Goal: Communication & Community: Connect with others

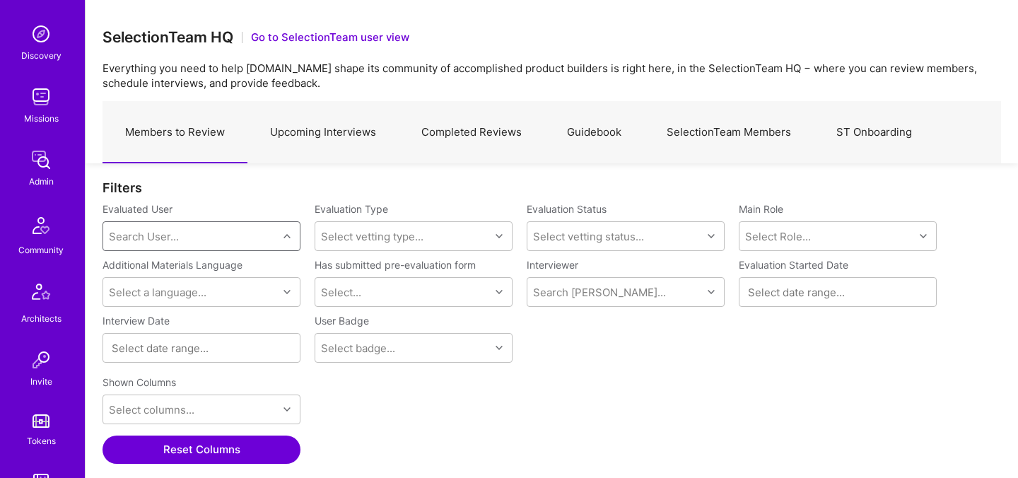
scroll to position [127, 0]
click at [36, 383] on div "Invite" at bounding box center [41, 383] width 22 height 15
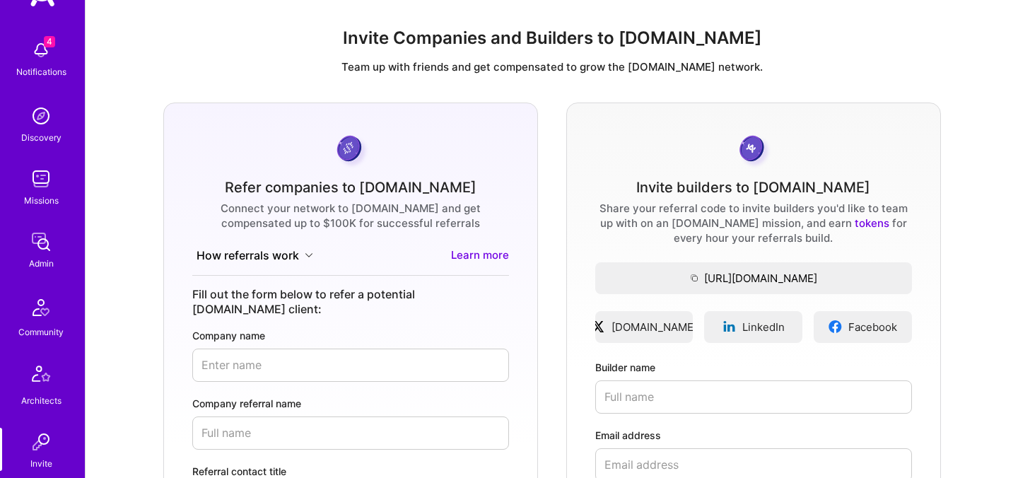
scroll to position [149, 0]
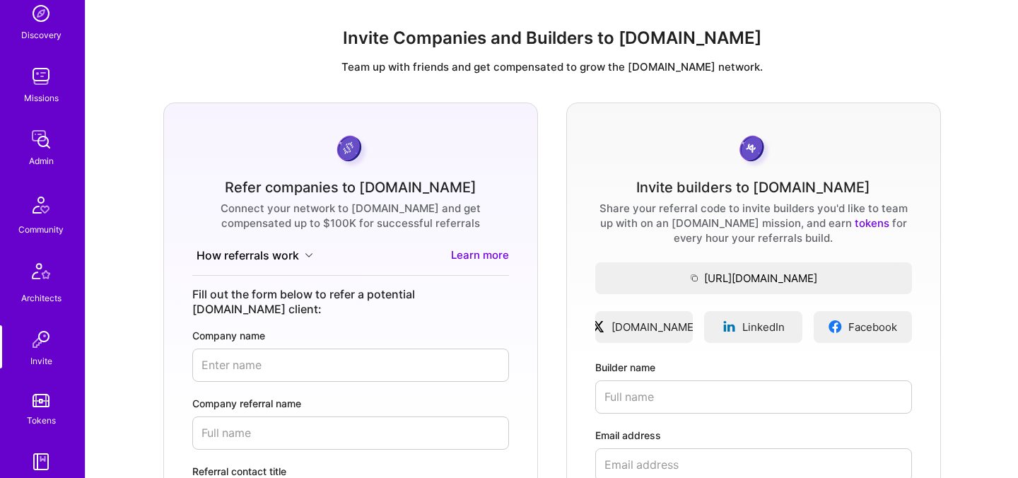
click at [48, 398] on img at bounding box center [41, 400] width 17 height 13
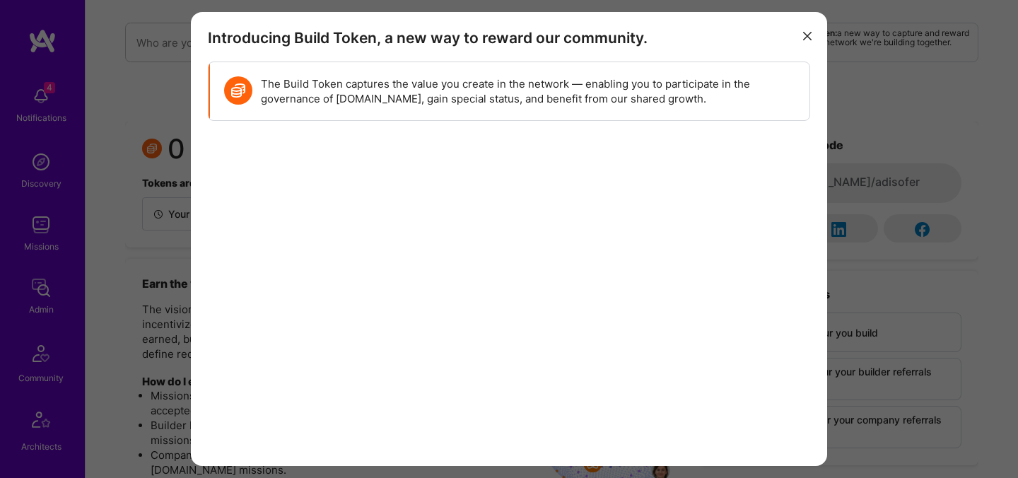
click at [812, 33] on button "modal" at bounding box center [807, 34] width 17 height 23
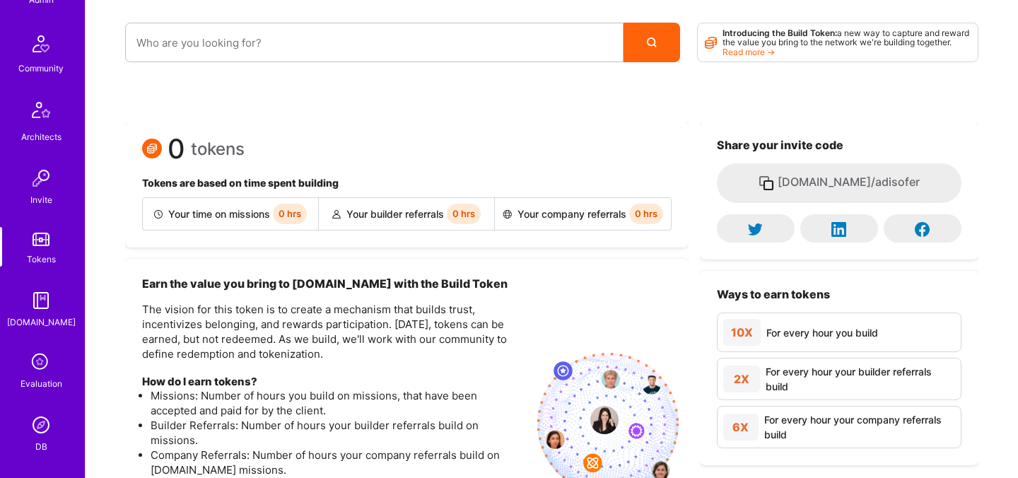
scroll to position [424, 0]
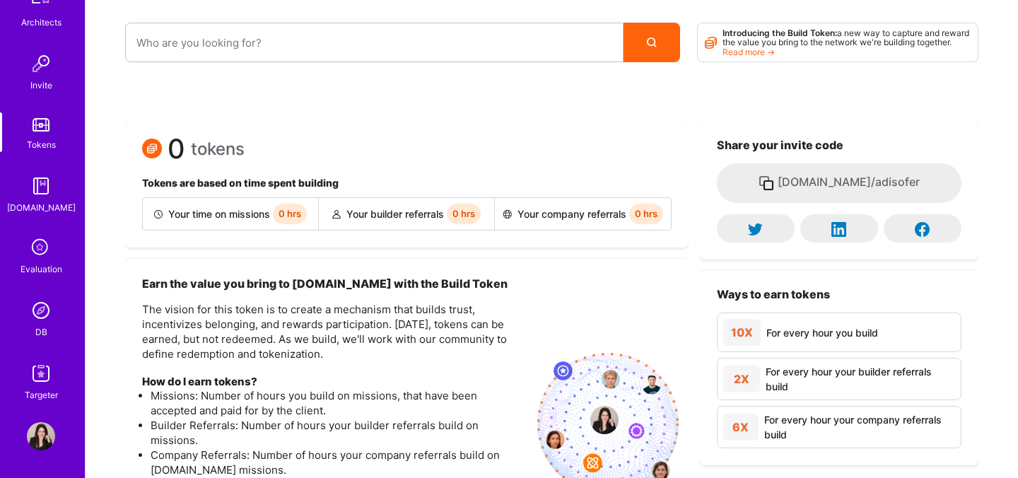
click at [46, 303] on img at bounding box center [41, 310] width 28 height 28
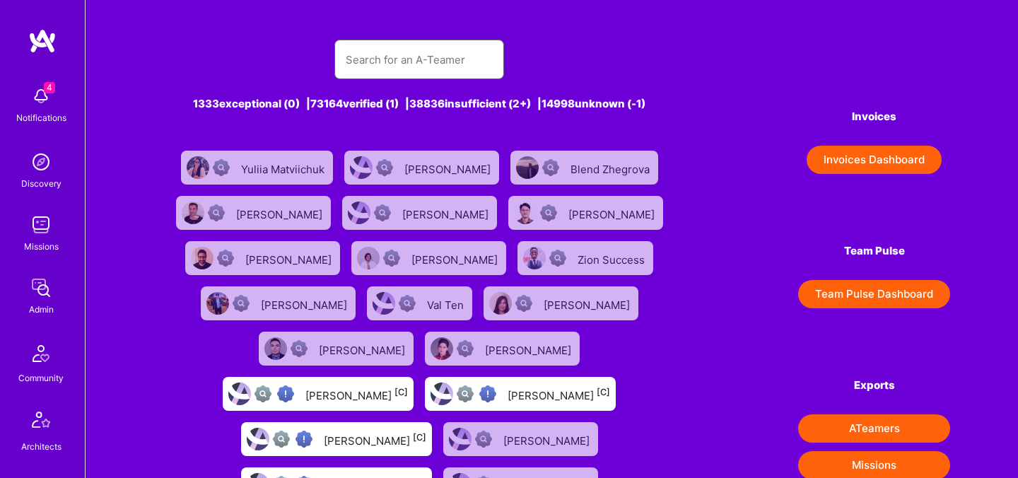
click at [382, 66] on input "text" at bounding box center [419, 60] width 147 height 36
click at [367, 72] on input "text" at bounding box center [419, 60] width 147 height 36
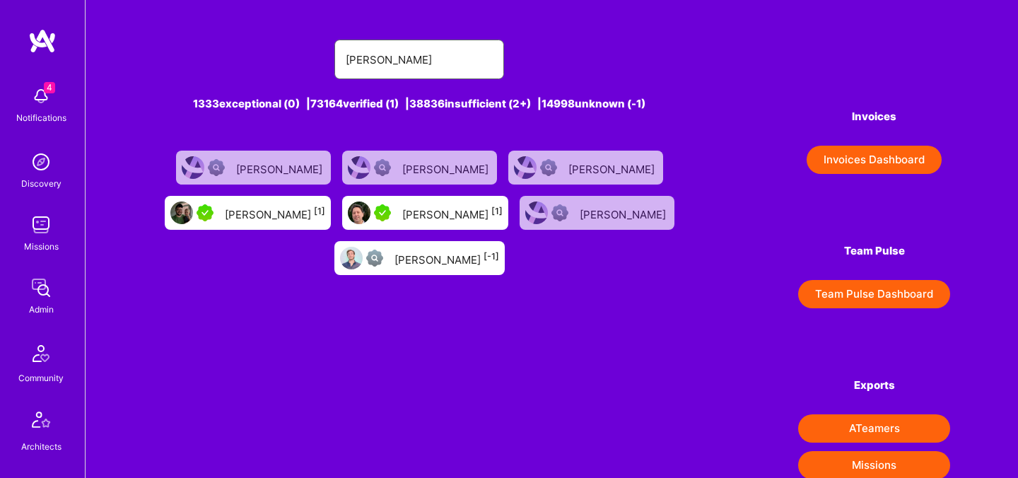
type input "forrest"
click at [276, 215] on div "Forrest Ledbetter [1]" at bounding box center [275, 213] width 100 height 18
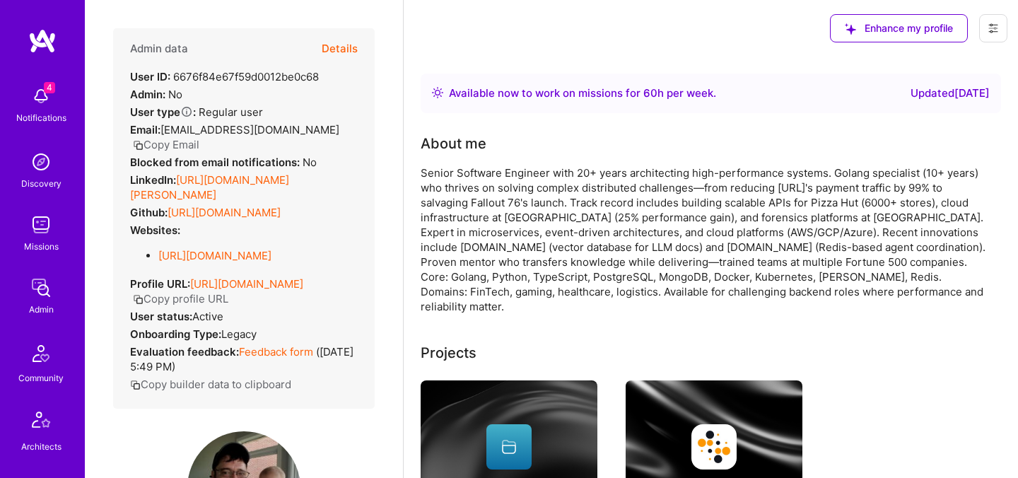
click at [347, 49] on button "Details" at bounding box center [340, 48] width 36 height 41
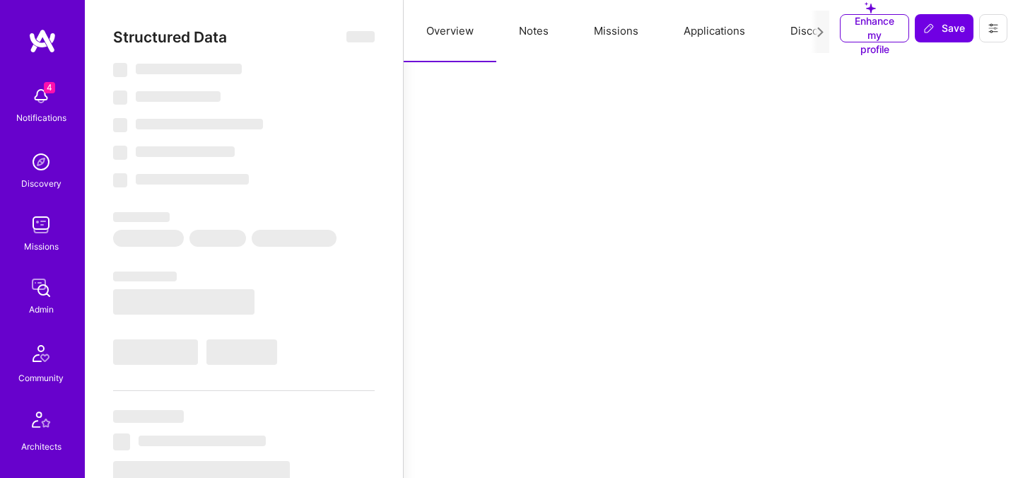
click at [822, 35] on icon at bounding box center [820, 32] width 11 height 11
select select "Right Now"
select select "5"
select select "7"
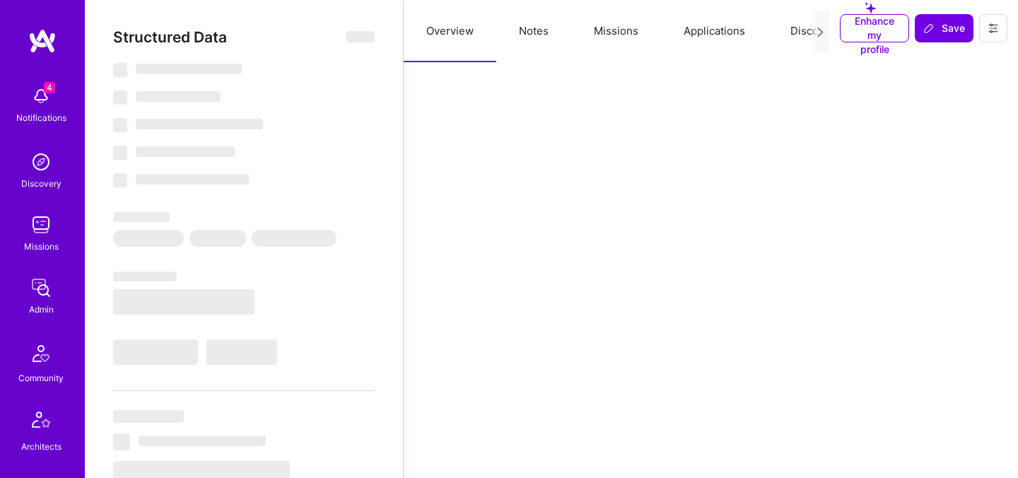
select select "7"
select select "US"
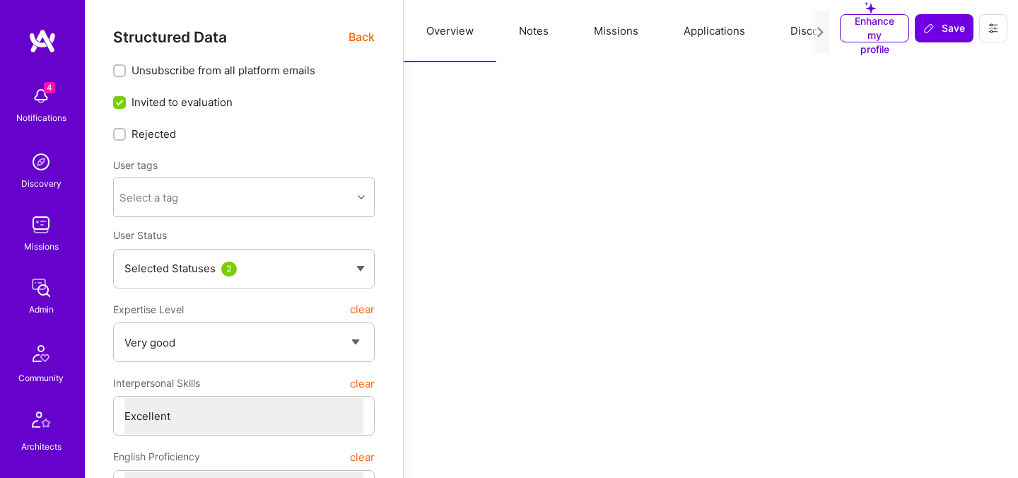
click at [820, 33] on icon at bounding box center [820, 32] width 11 height 11
click at [818, 30] on icon at bounding box center [820, 32] width 11 height 11
click at [1006, 26] on button at bounding box center [994, 28] width 28 height 28
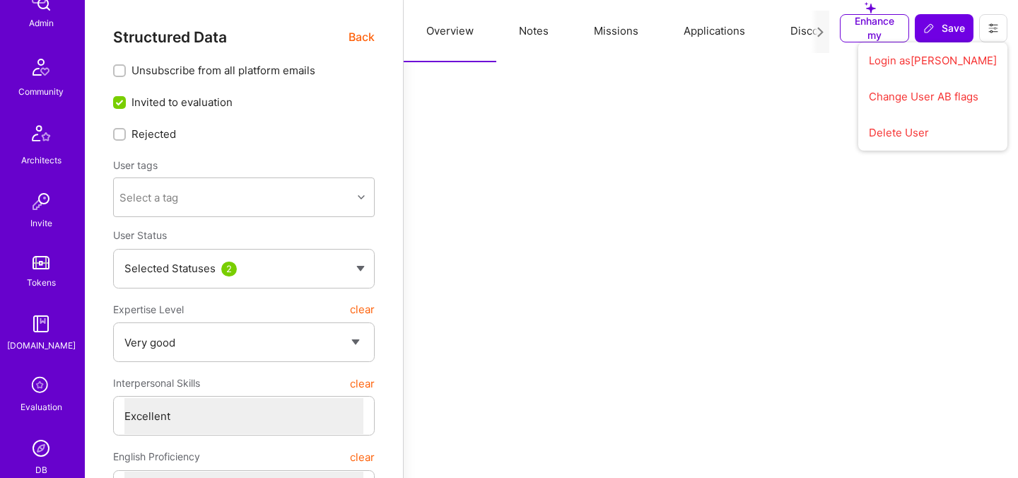
scroll to position [424, 0]
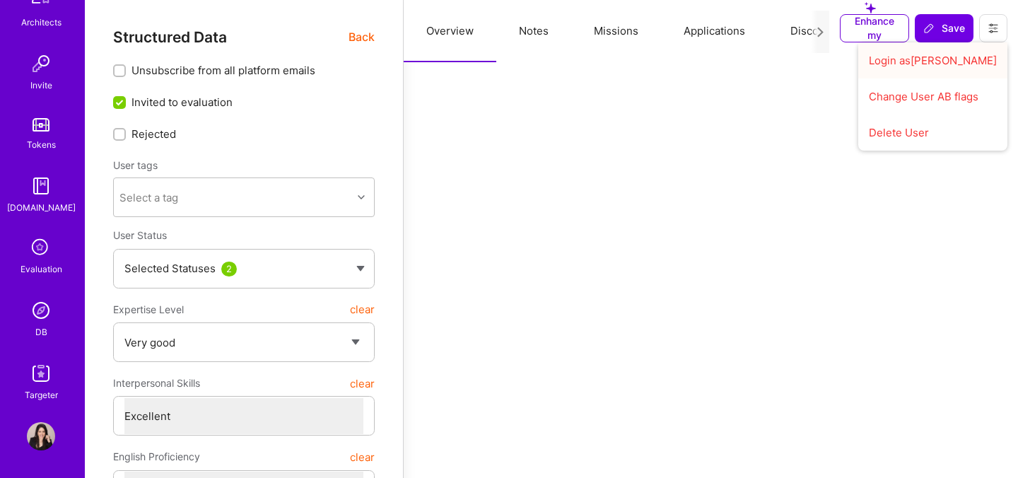
drag, startPoint x: 946, startPoint y: 63, endPoint x: 750, endPoint y: 71, distance: 195.4
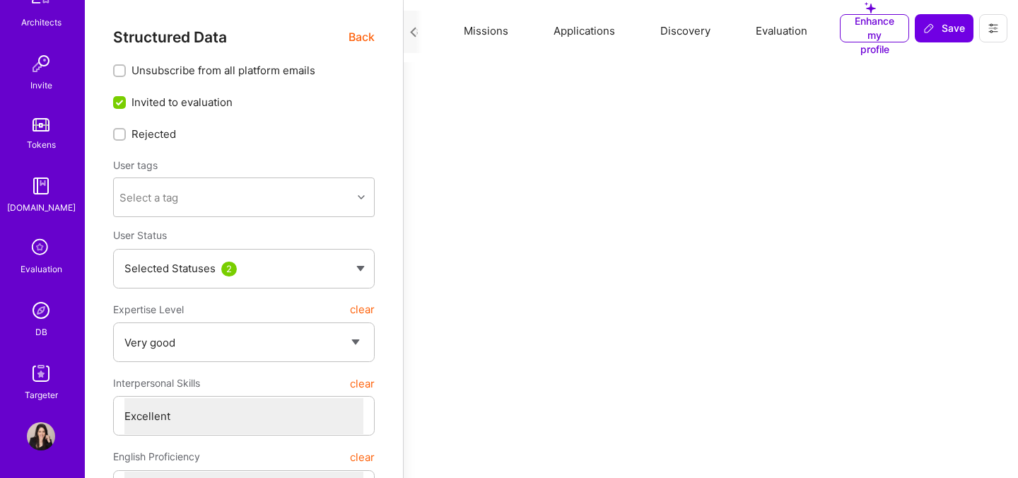
click at [761, 32] on button "Evaluation" at bounding box center [781, 31] width 97 height 62
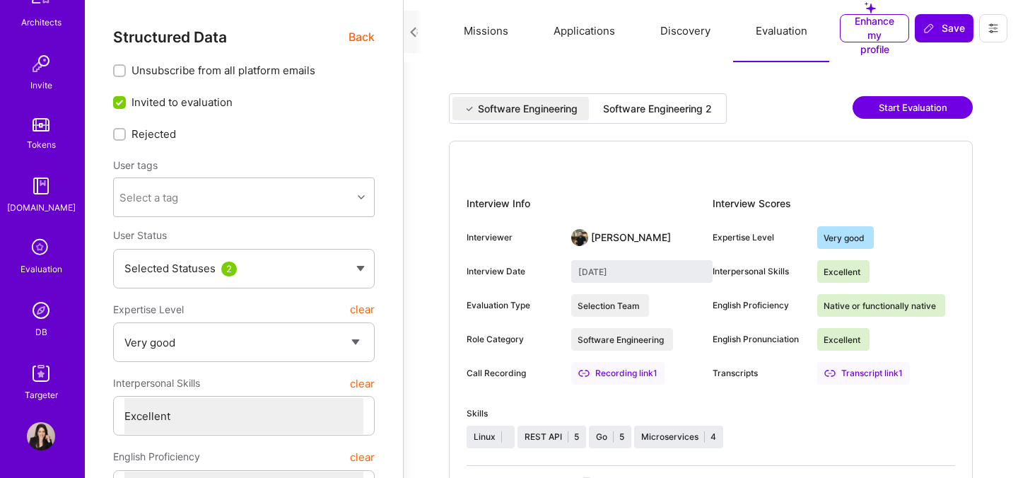
click at [645, 116] on div "Software Engineering 2" at bounding box center [658, 108] width 132 height 23
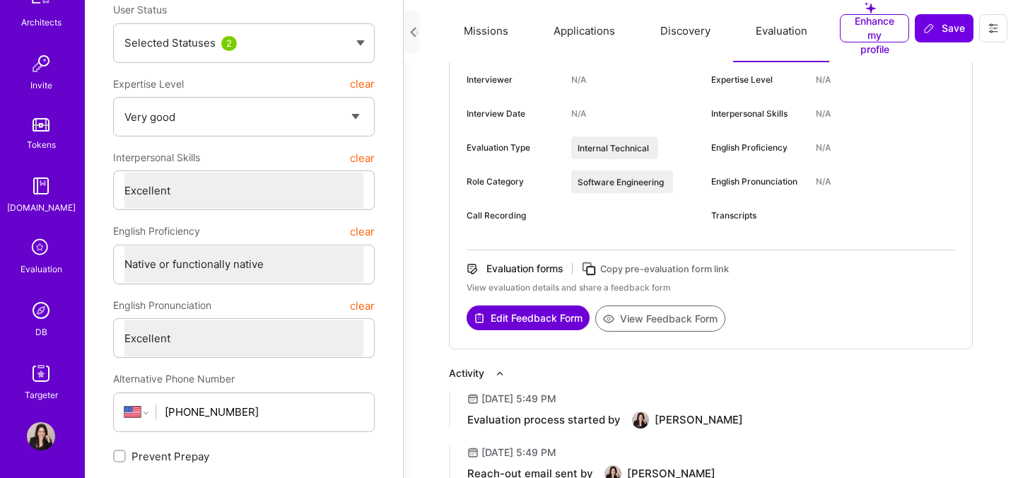
scroll to position [226, 0]
click at [622, 270] on div "Copy pre-evaluation form link" at bounding box center [664, 268] width 129 height 15
click at [598, 269] on icon at bounding box center [589, 268] width 16 height 16
click at [592, 269] on icon at bounding box center [589, 268] width 16 height 16
click at [993, 37] on button at bounding box center [994, 28] width 28 height 28
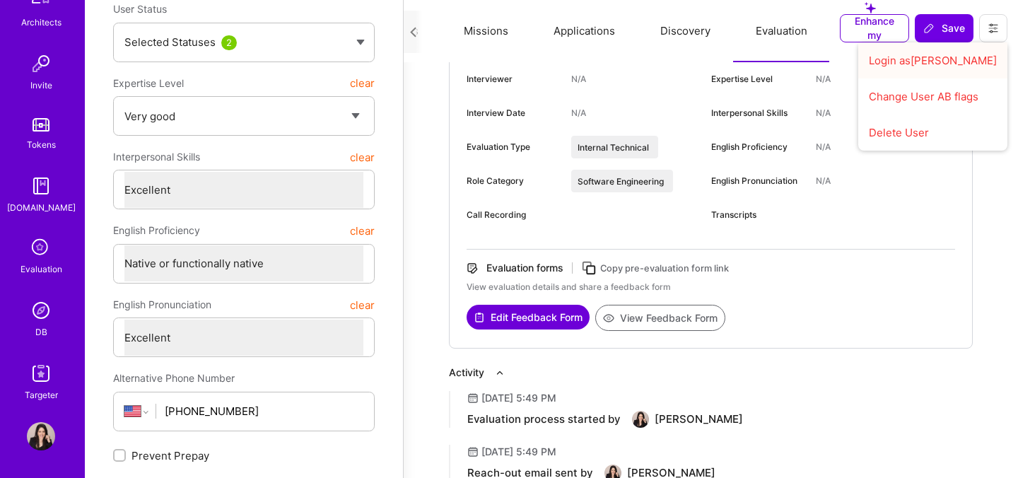
click at [942, 64] on button "Login as Forrest" at bounding box center [933, 60] width 149 height 36
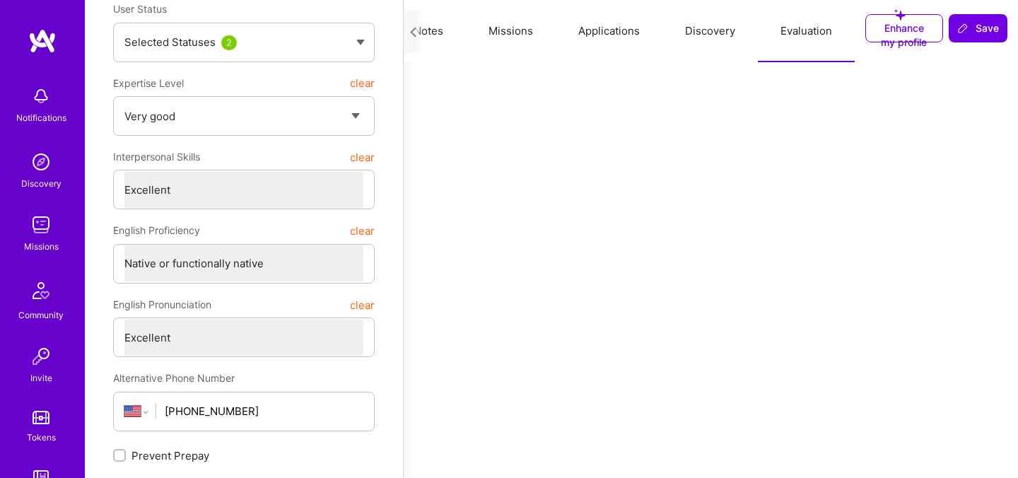
scroll to position [0, 105]
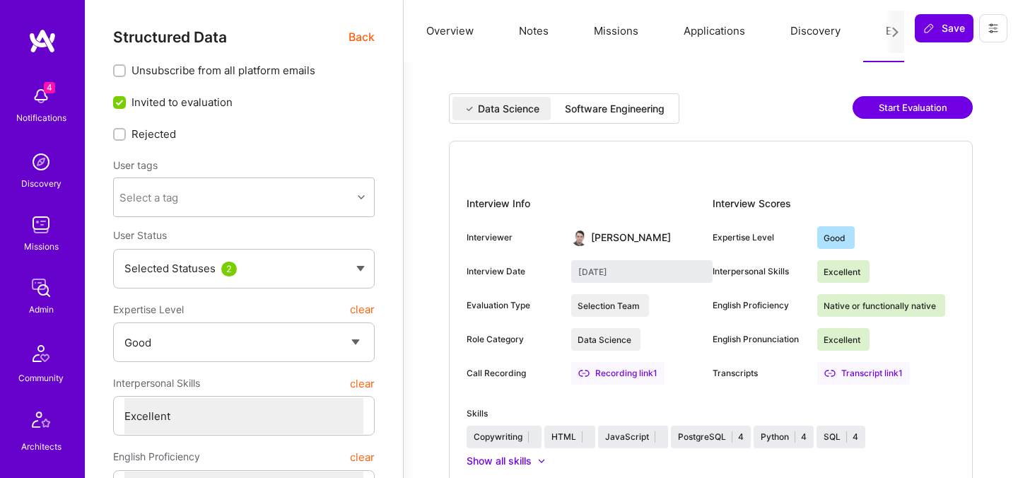
select select "4"
select select "7"
select select "US"
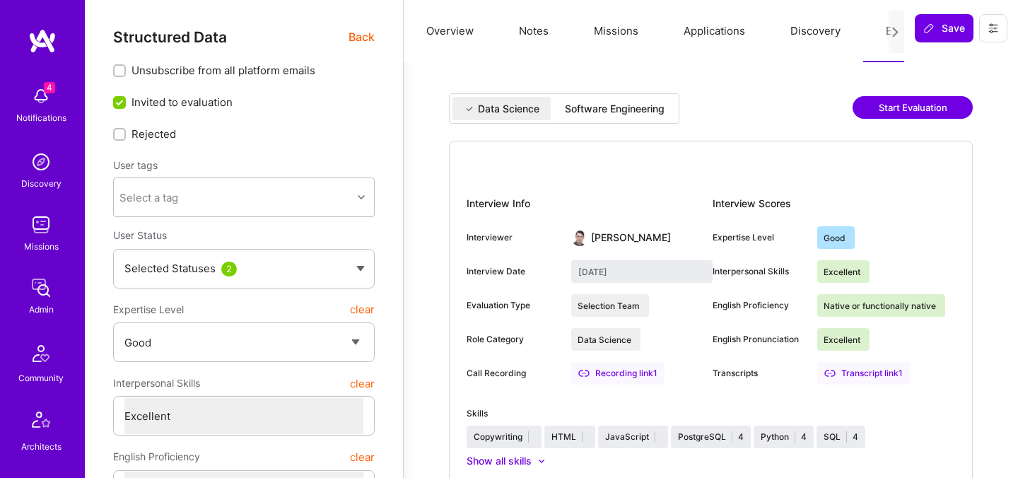
select select "Right Now"
click at [647, 110] on div "Software Engineering" at bounding box center [615, 109] width 100 height 14
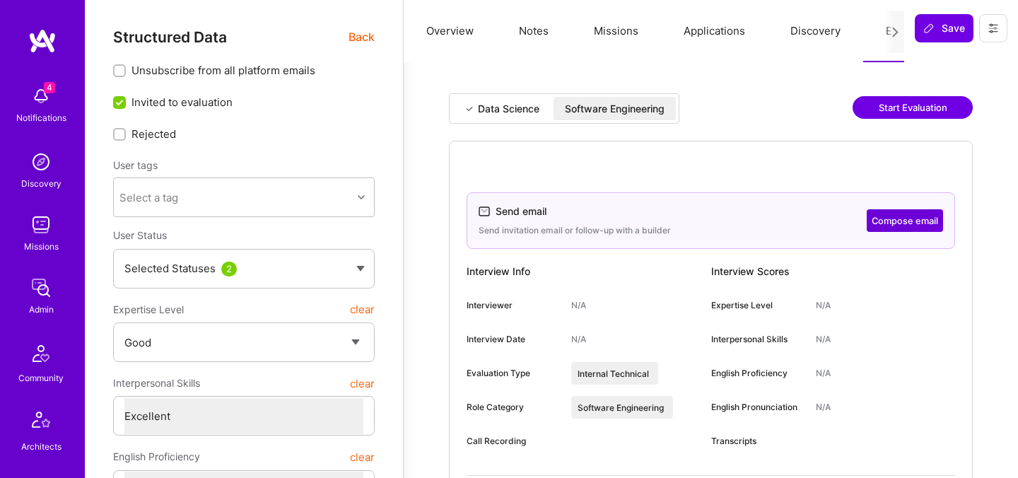
click at [878, 218] on button "Compose email" at bounding box center [905, 220] width 76 height 23
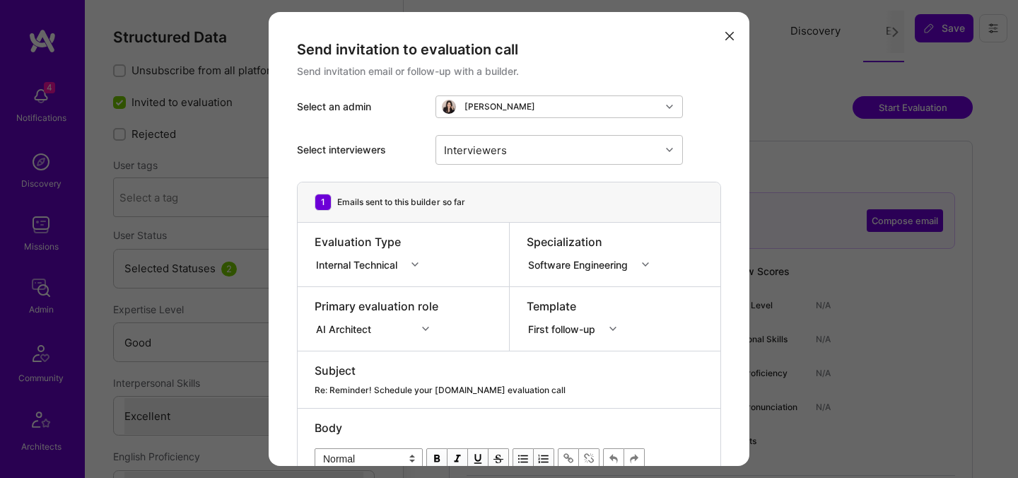
click at [723, 40] on button "modal" at bounding box center [729, 34] width 17 height 23
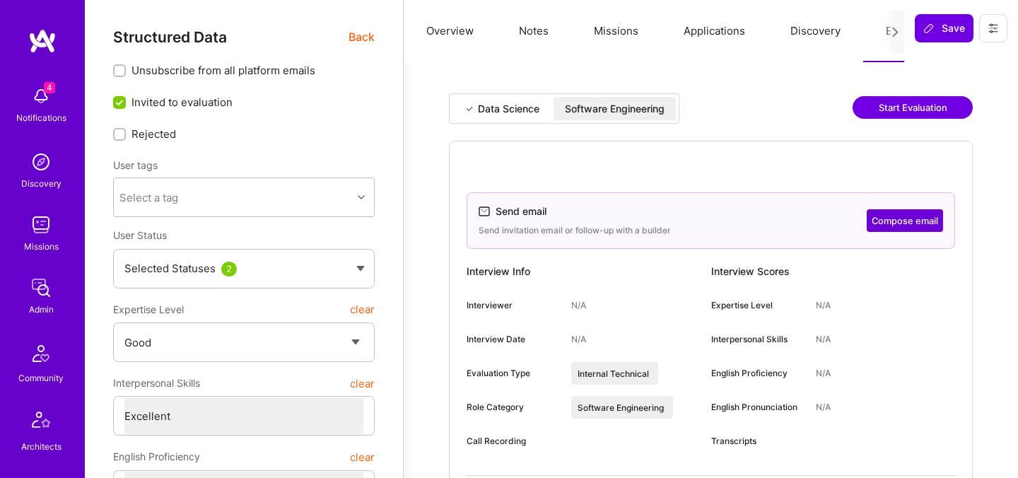
click at [639, 115] on div "Software Engineering" at bounding box center [615, 109] width 100 height 14
click at [631, 103] on div "Software Engineering" at bounding box center [615, 109] width 100 height 14
click at [897, 221] on button "Compose email" at bounding box center [905, 220] width 76 height 23
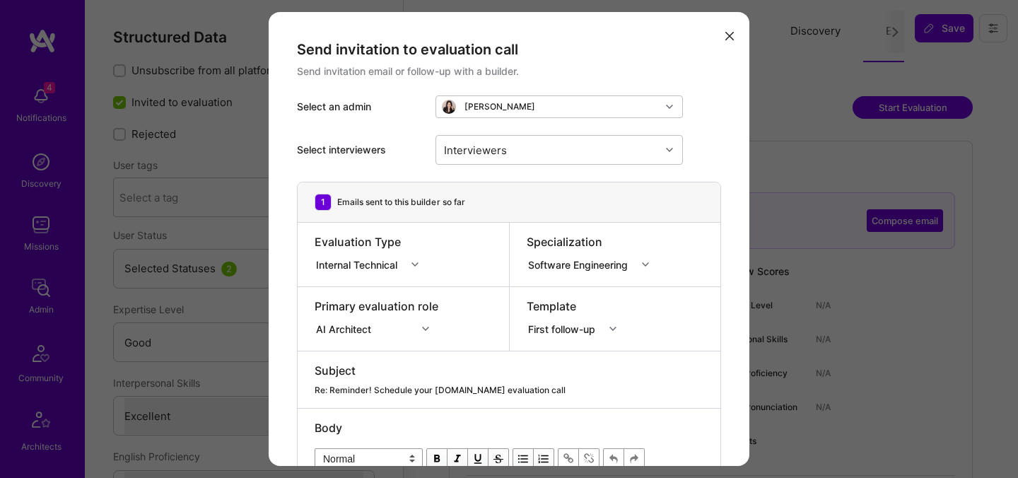
scroll to position [248, 0]
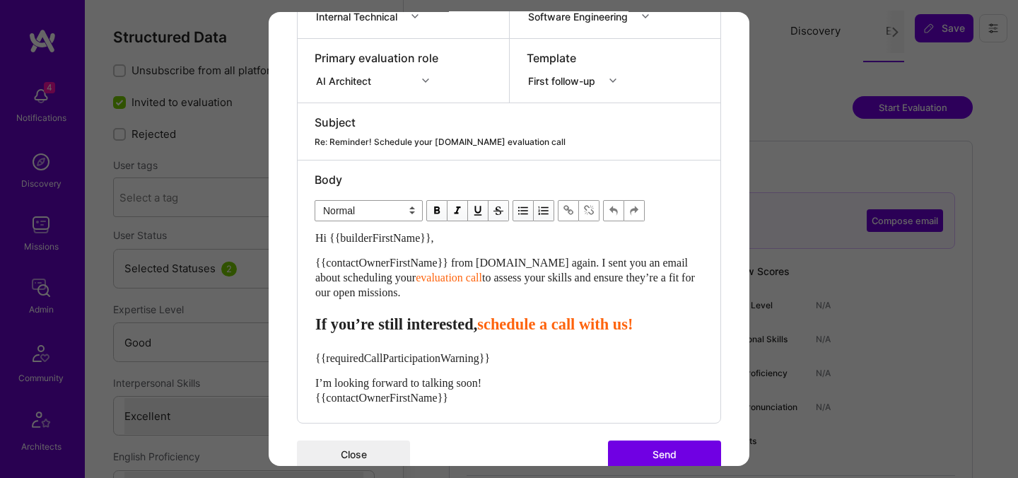
drag, startPoint x: 434, startPoint y: 292, endPoint x: 296, endPoint y: 265, distance: 140.5
click at [297, 265] on div "1 Emails sent to this builder so far Evaluation Type Internal Technical Special…" at bounding box center [509, 179] width 424 height 490
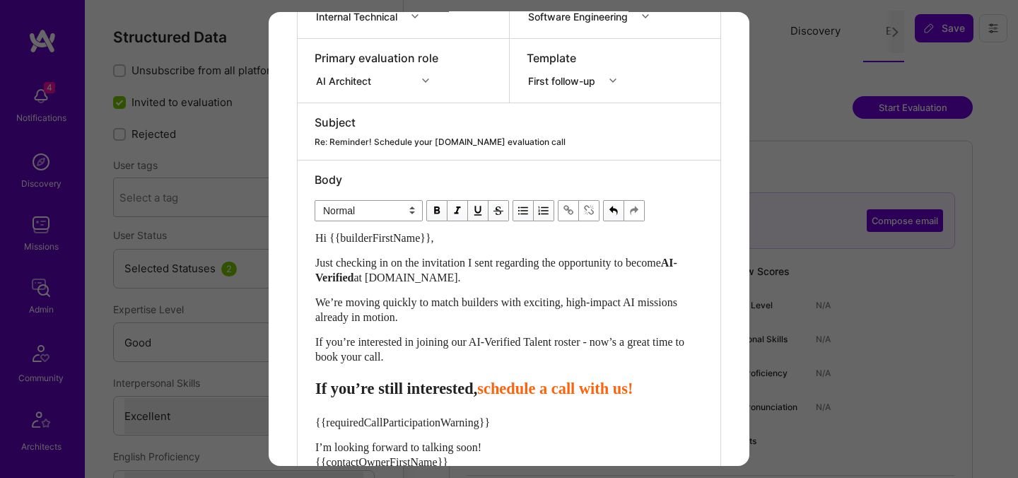
click at [531, 390] on span "schedule a call with us!" at bounding box center [555, 389] width 156 height 18
select select "header-three"
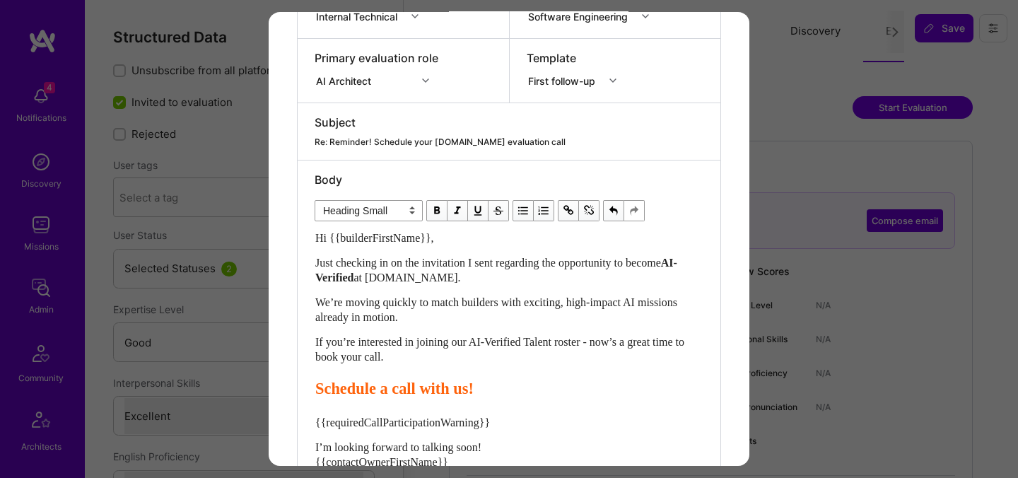
click at [397, 390] on span "Schedule a call with us!" at bounding box center [394, 389] width 158 height 18
click at [398, 388] on span "Schedule a call with us!" at bounding box center [394, 389] width 158 height 18
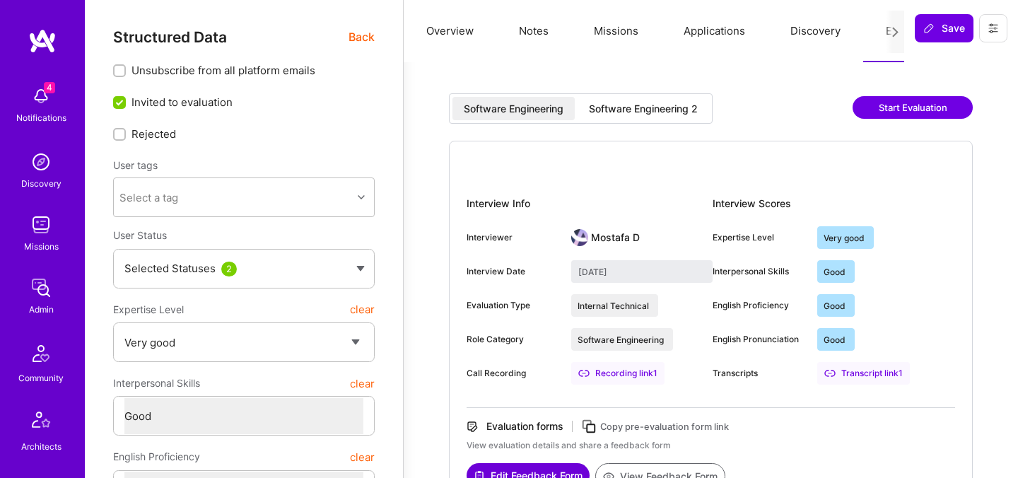
select select "5"
select select "4"
select select "6"
select select "US"
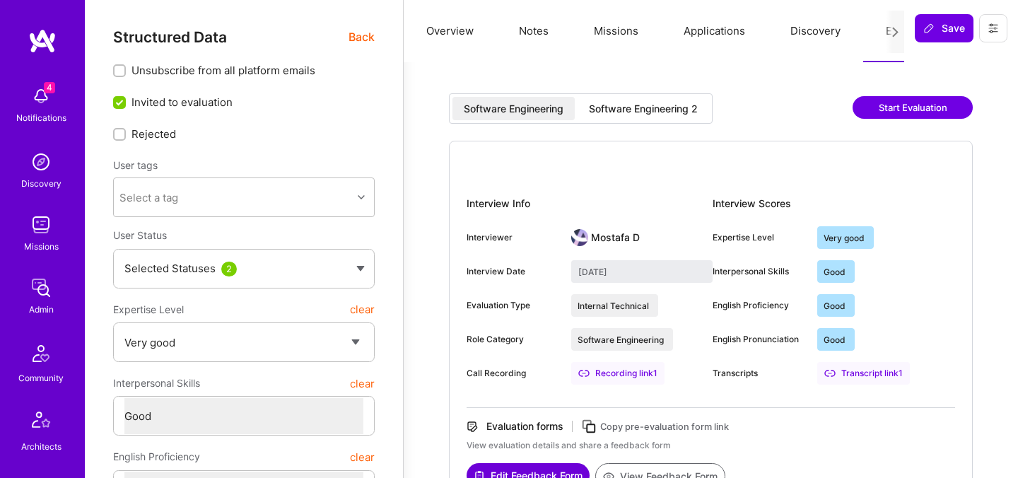
select select "Right Now"
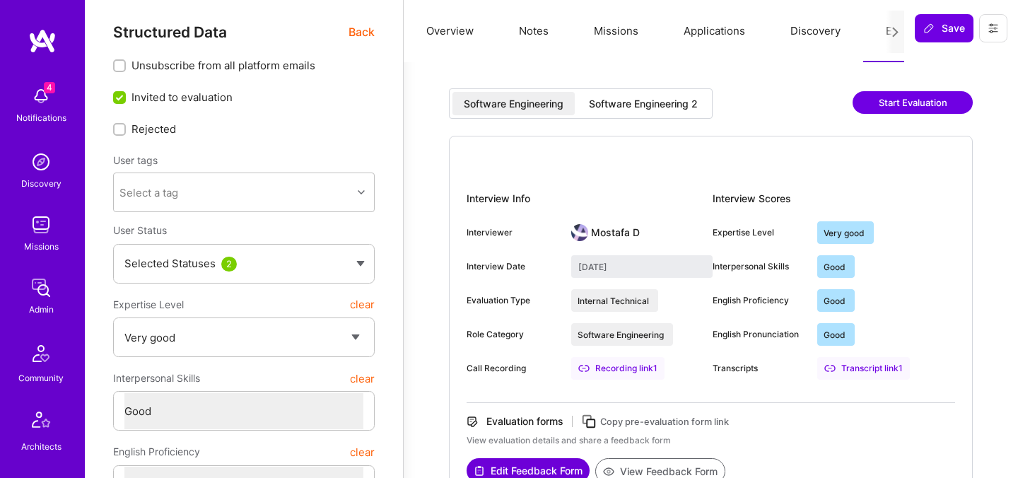
click at [680, 118] on div "Software Engineering Software Engineering 2 Start Evaluation" at bounding box center [711, 111] width 524 height 47
click at [673, 105] on div "Software Engineering 2" at bounding box center [643, 104] width 109 height 14
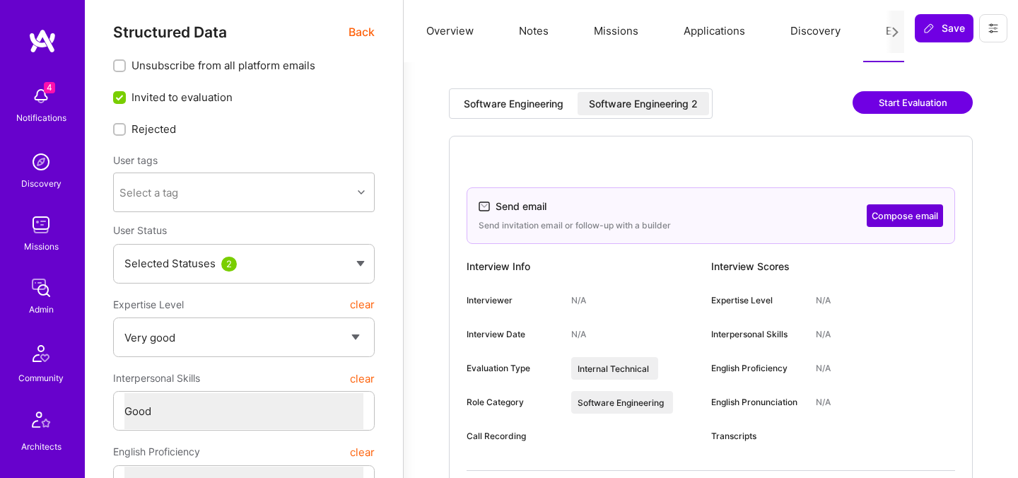
click at [890, 216] on button "Compose email" at bounding box center [905, 215] width 76 height 23
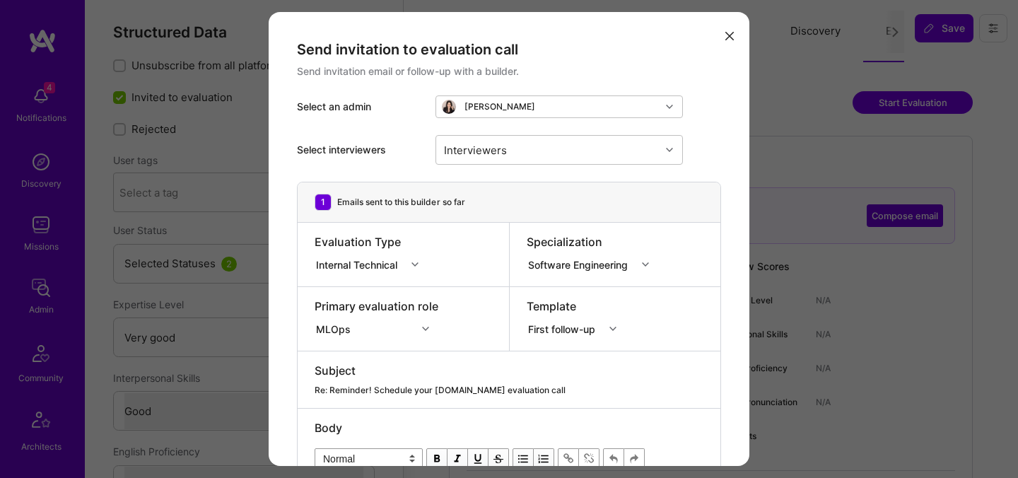
click at [730, 37] on icon "modal" at bounding box center [730, 36] width 8 height 8
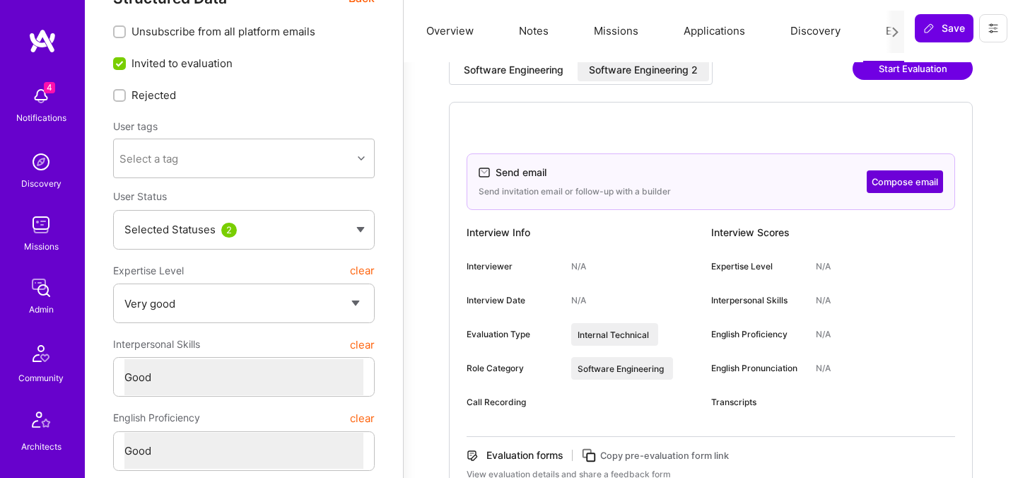
scroll to position [33, 0]
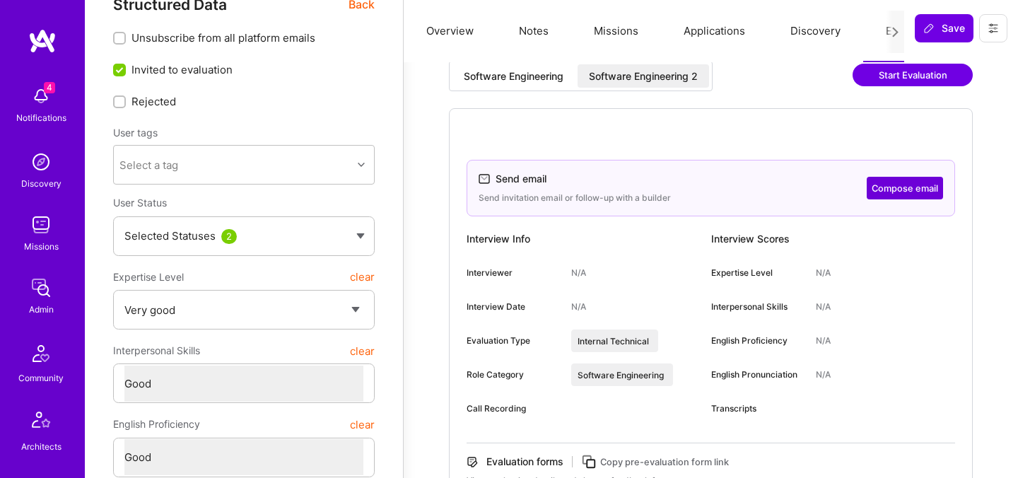
click at [923, 194] on button "Compose email" at bounding box center [905, 188] width 76 height 23
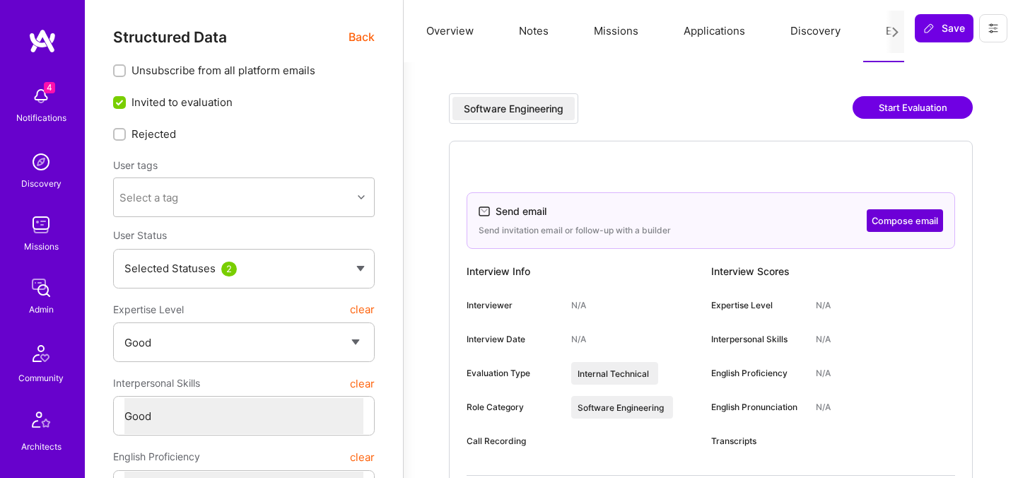
select select "4"
select select "6"
select select "7"
select select "IN"
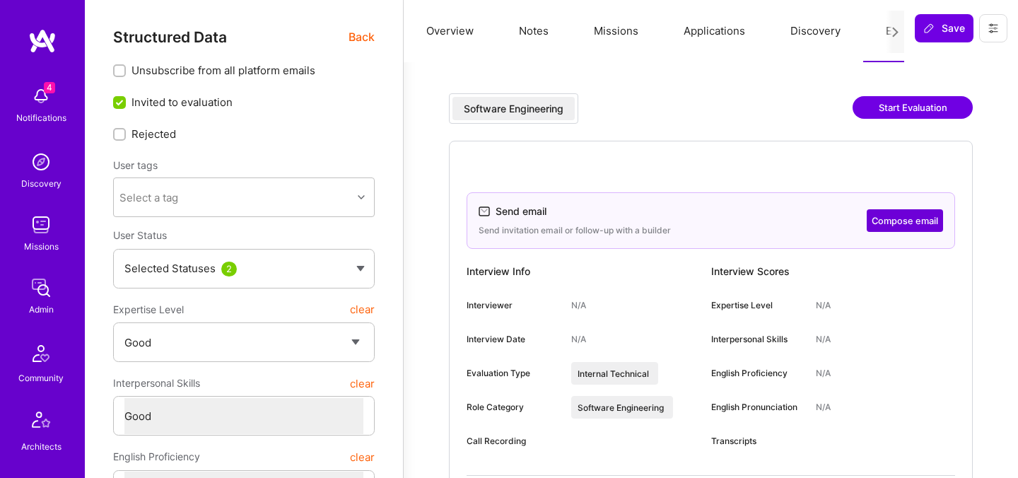
select select "Right Now"
click at [883, 219] on button "Compose email" at bounding box center [905, 220] width 76 height 23
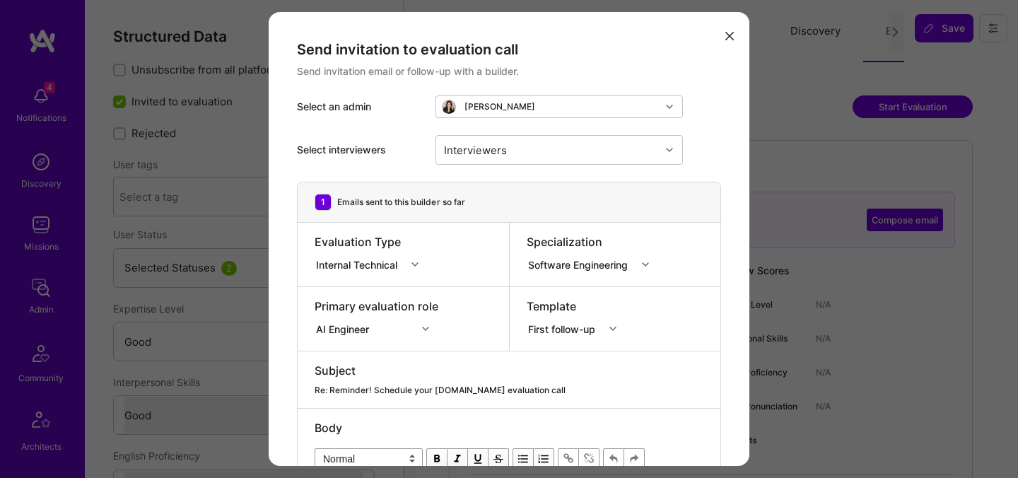
click at [728, 41] on button "modal" at bounding box center [729, 34] width 17 height 23
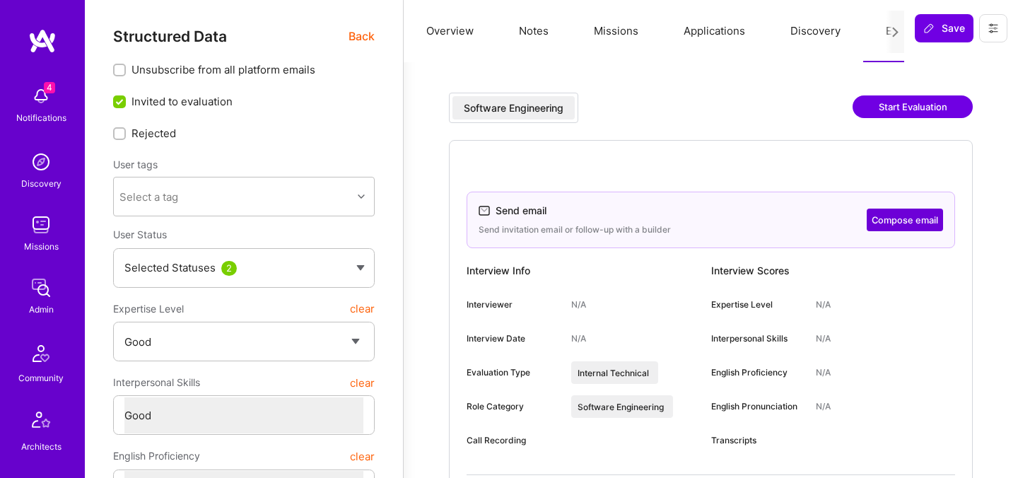
click at [914, 218] on button "Compose email" at bounding box center [905, 220] width 76 height 23
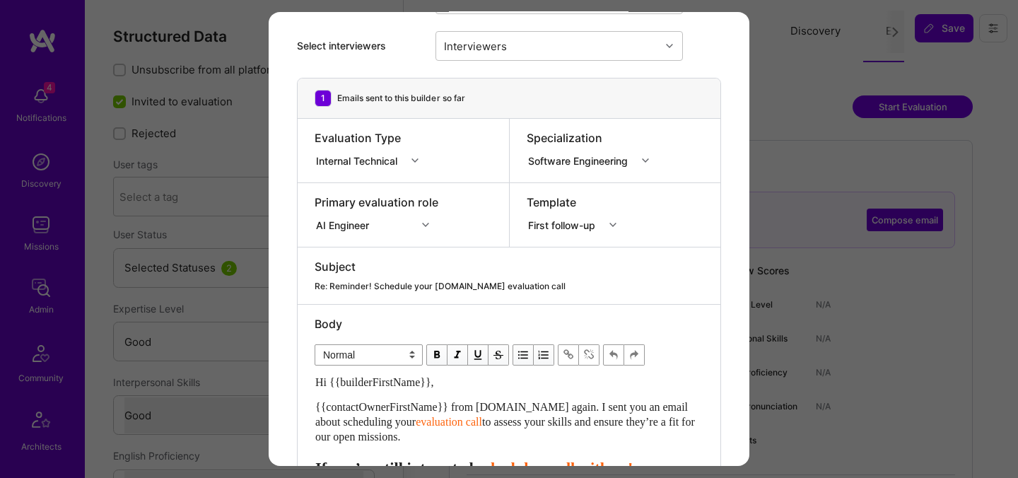
scroll to position [279, 0]
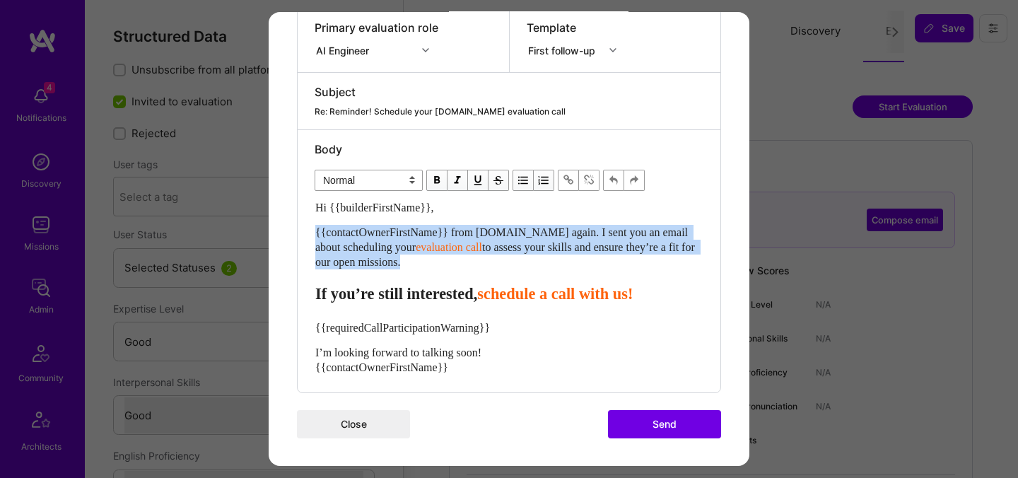
drag, startPoint x: 436, startPoint y: 270, endPoint x: 294, endPoint y: 236, distance: 145.5
click at [294, 236] on div "Send invitation to evaluation call Send invitation email or follow-up with a bu…" at bounding box center [509, 99] width 481 height 733
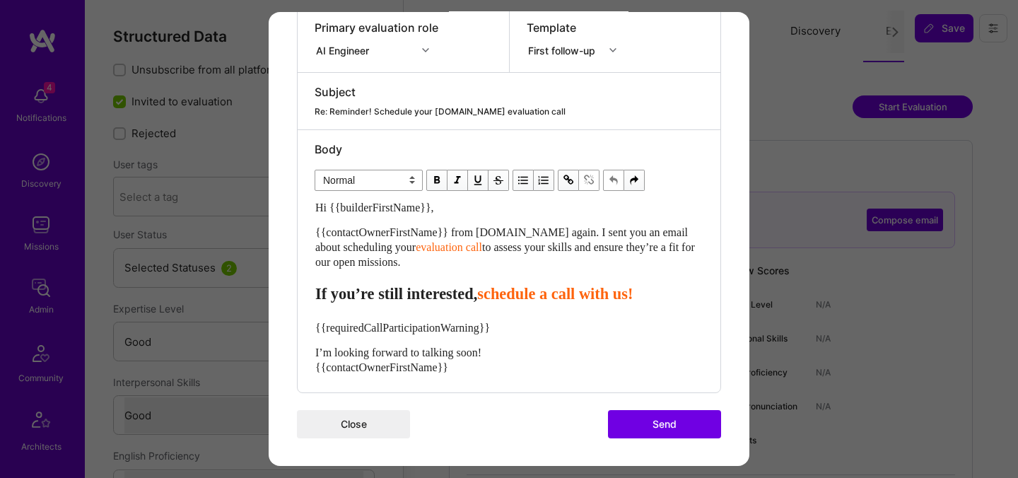
click at [465, 272] on div "Hi {{builderFirstName}}, {{contactOwnerFirstName}} from [DOMAIN_NAME] again. I …" at bounding box center [509, 287] width 388 height 175
drag, startPoint x: 438, startPoint y: 257, endPoint x: 307, endPoint y: 234, distance: 133.6
click at [307, 234] on div "Body Normal Heading Large Heading Medium Heading Small Heading Small Hi {{build…" at bounding box center [509, 261] width 423 height 262
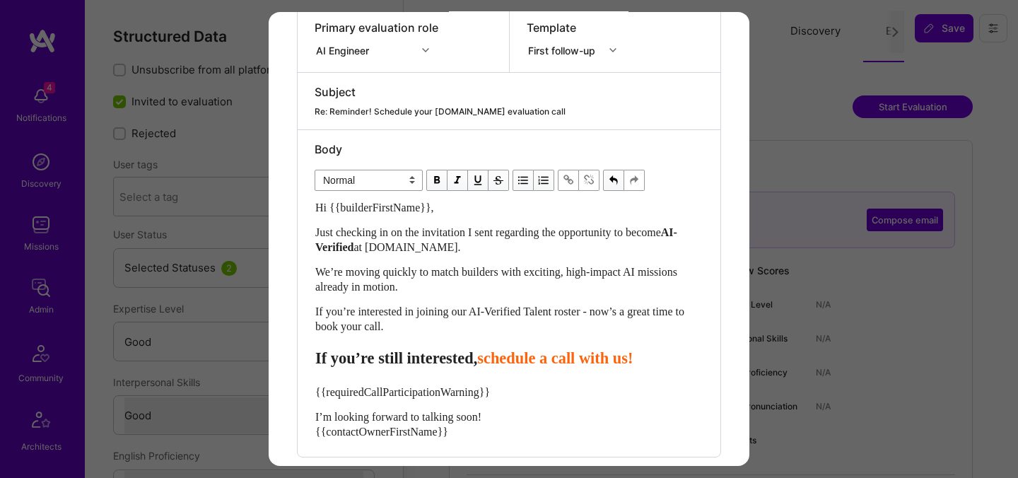
click at [518, 358] on span "schedule a call with us!" at bounding box center [555, 358] width 156 height 18
select select "header-three"
click at [538, 361] on span "schedule a call with us!" at bounding box center [568, 358] width 156 height 18
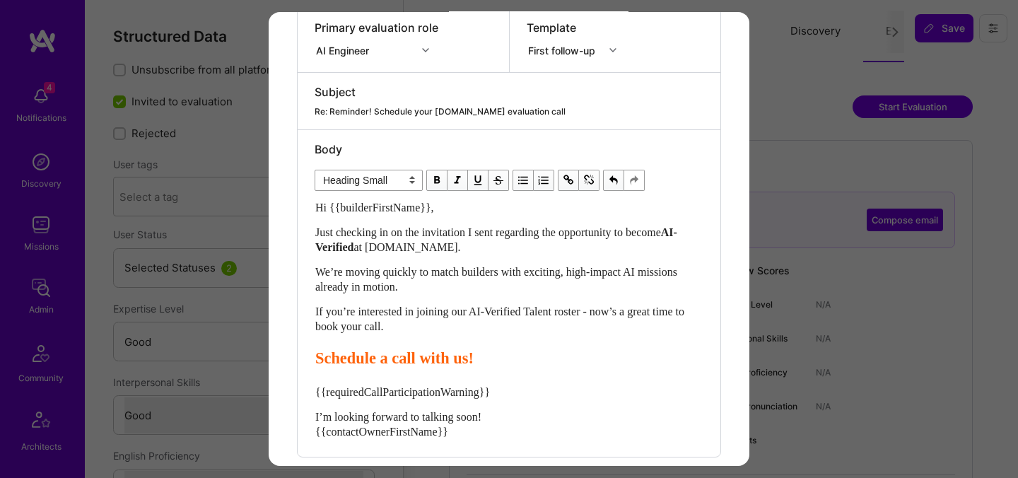
click at [401, 367] on span "Schedule a call with us!" at bounding box center [394, 358] width 158 height 18
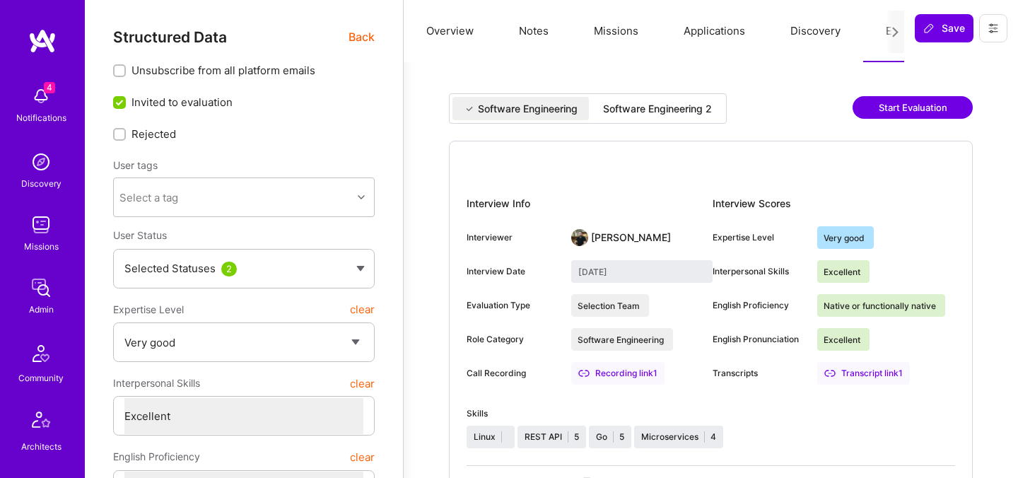
select select "5"
select select "7"
select select "US"
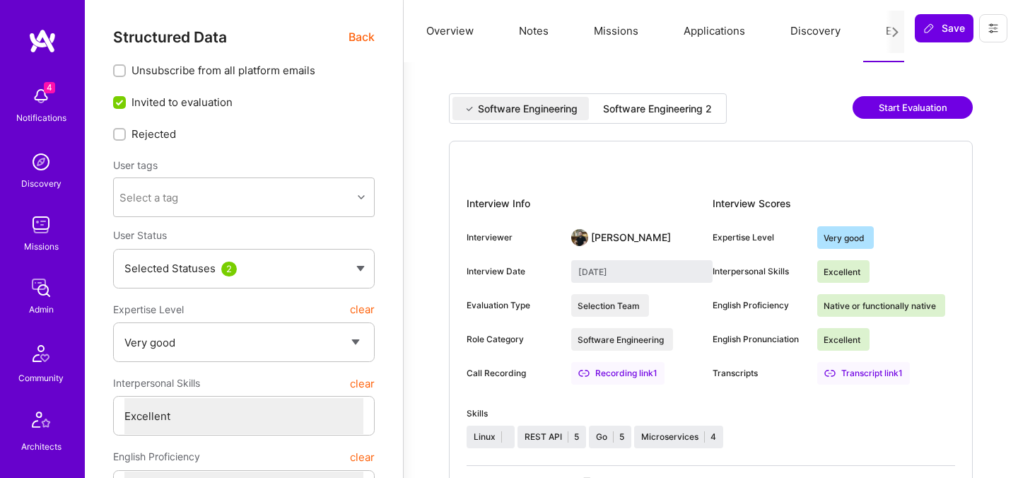
select select "Right Now"
click at [664, 115] on div "Software Engineering 2" at bounding box center [657, 109] width 109 height 14
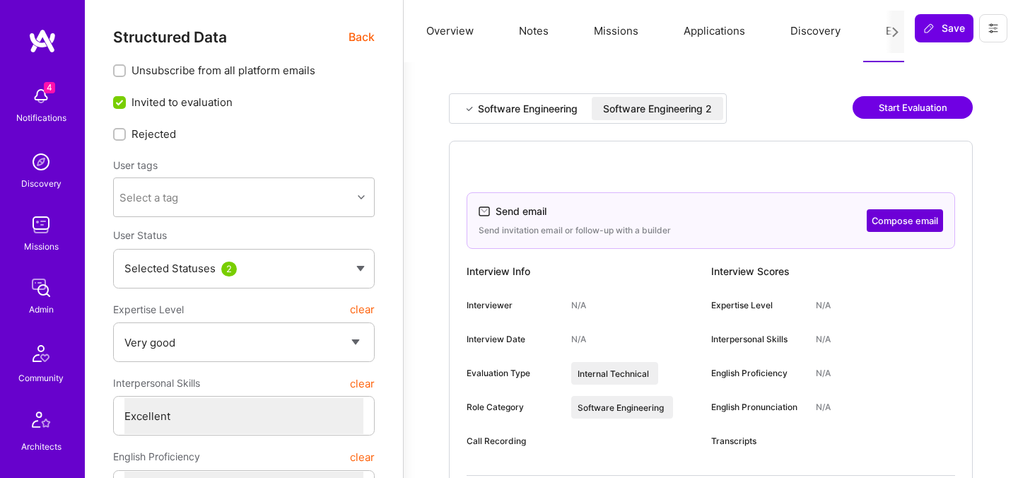
click at [889, 221] on button "Compose email" at bounding box center [905, 220] width 76 height 23
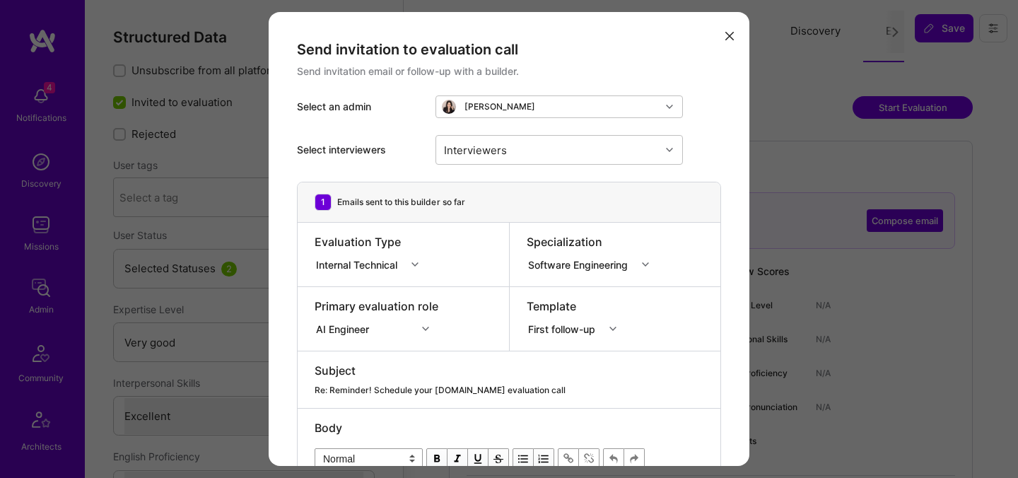
click at [726, 37] on icon "modal" at bounding box center [730, 36] width 8 height 8
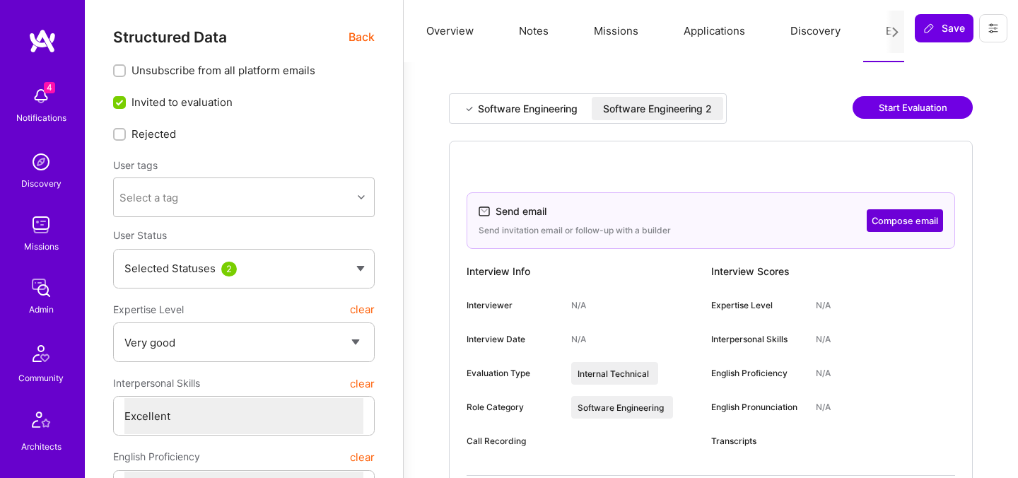
click at [635, 109] on div "Software Engineering 2" at bounding box center [657, 109] width 109 height 14
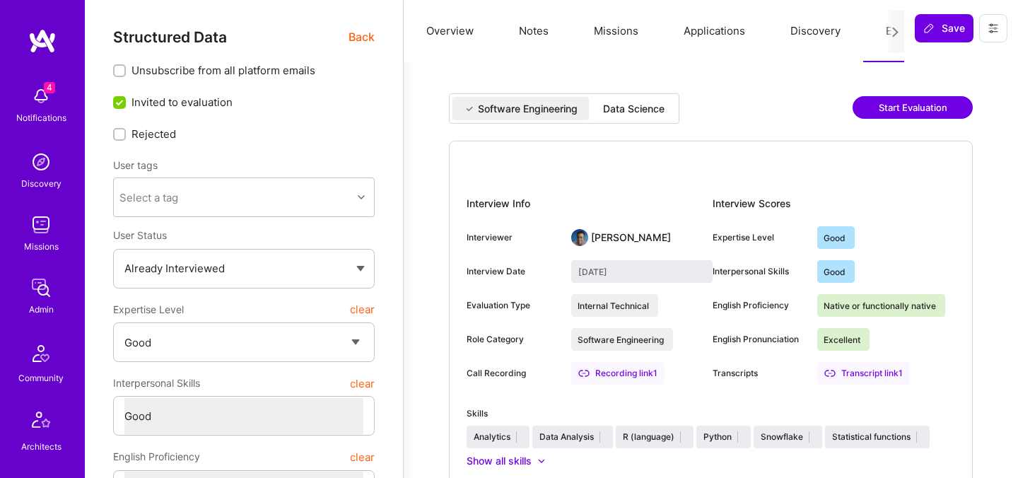
select select "4"
select select "7"
select select "US"
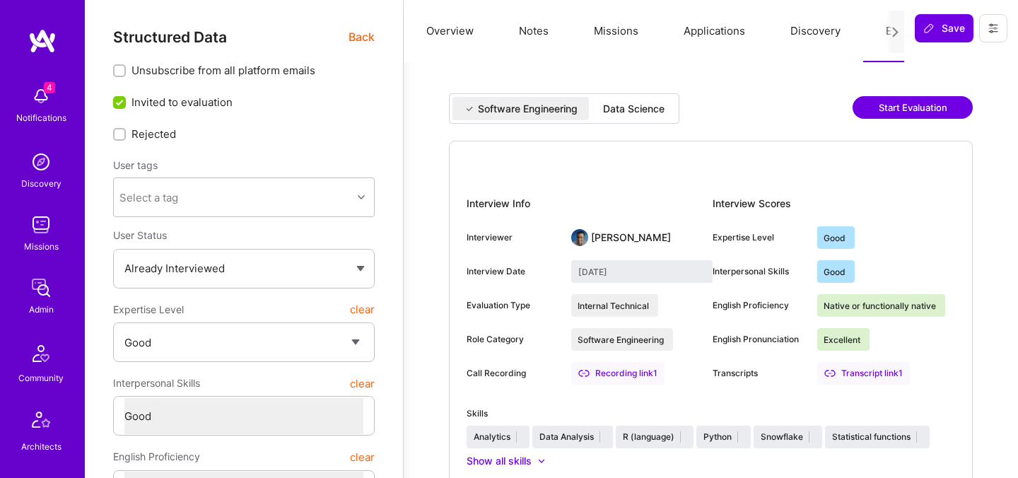
select select "Right Now"
click at [626, 111] on div "Data Science" at bounding box center [634, 109] width 62 height 14
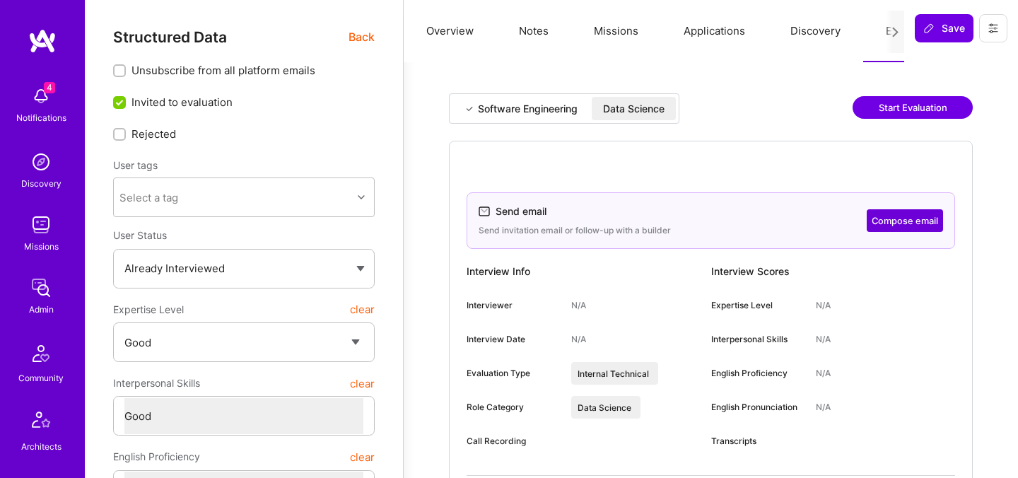
click at [632, 105] on div "Data Science" at bounding box center [634, 109] width 62 height 14
click at [885, 216] on button "Compose email" at bounding box center [905, 220] width 76 height 23
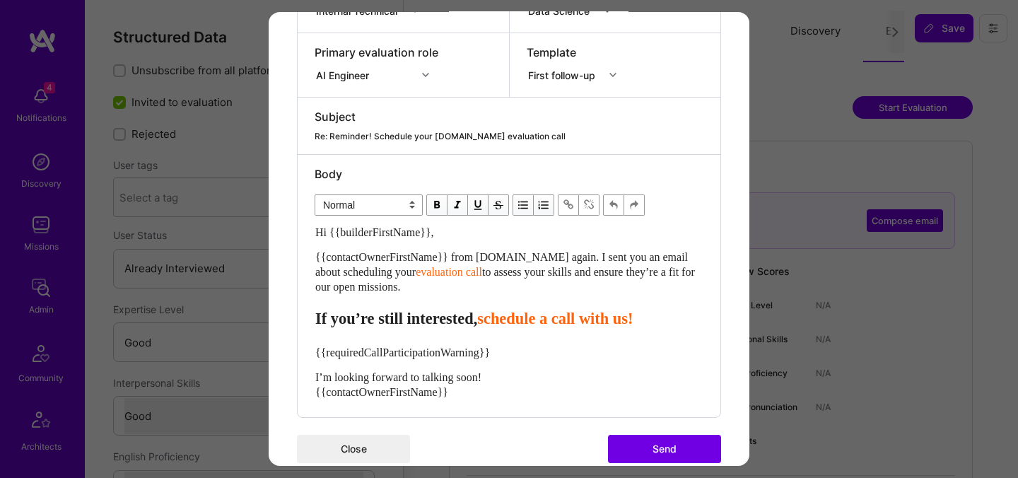
scroll to position [279, 0]
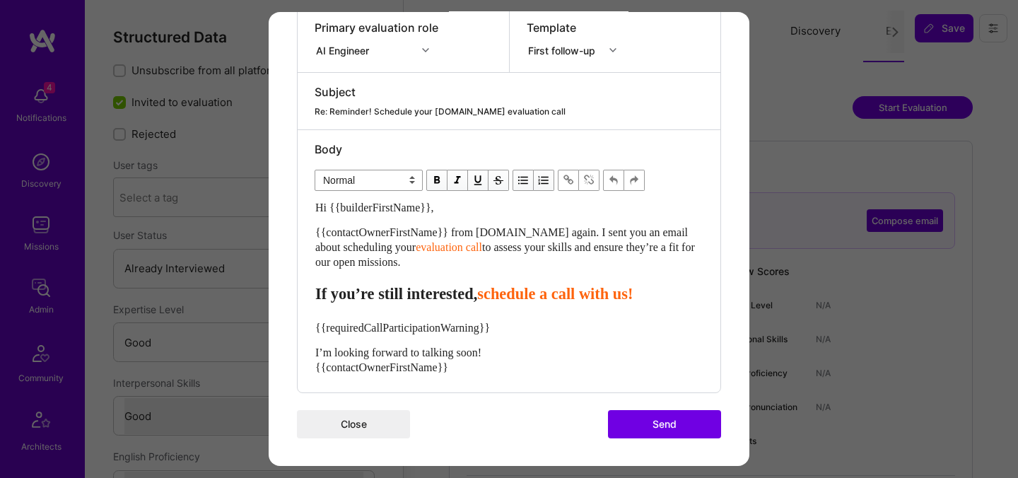
drag, startPoint x: 434, startPoint y: 268, endPoint x: 308, endPoint y: 238, distance: 128.7
click at [308, 238] on div "Body Normal Heading Large Heading Medium Heading Small Normal Hi {{builderFirst…" at bounding box center [509, 261] width 423 height 262
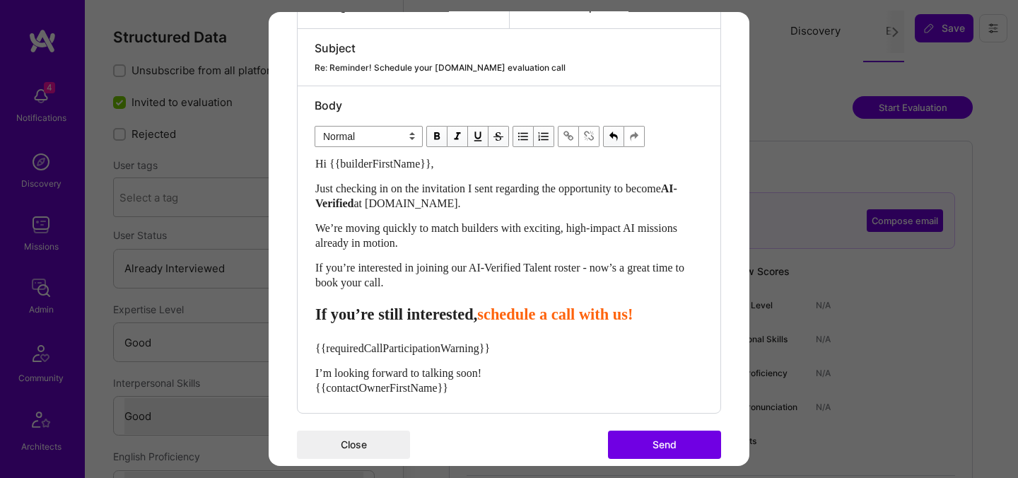
scroll to position [343, 0]
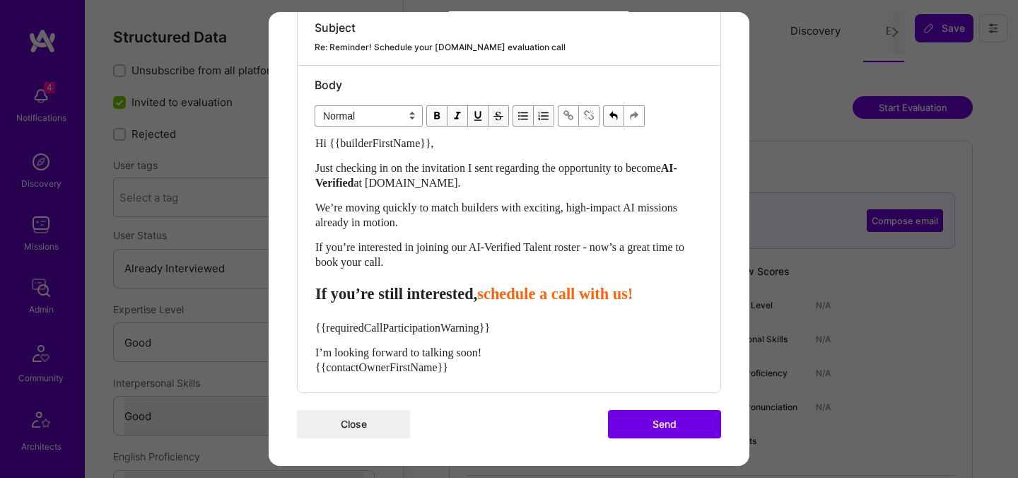
click at [527, 300] on span "schedule a call with us!" at bounding box center [555, 294] width 156 height 18
select select "header-three"
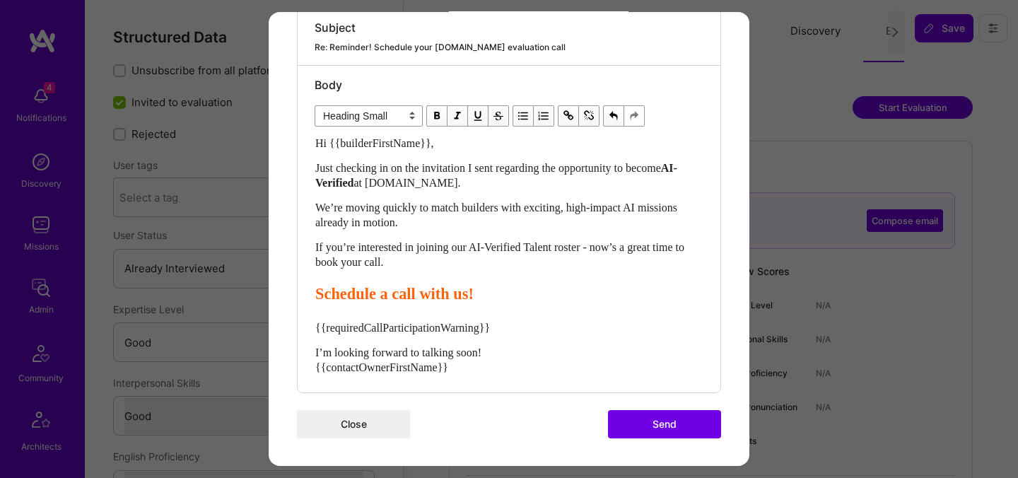
click at [405, 298] on span "Schedule a call with us!" at bounding box center [394, 294] width 158 height 18
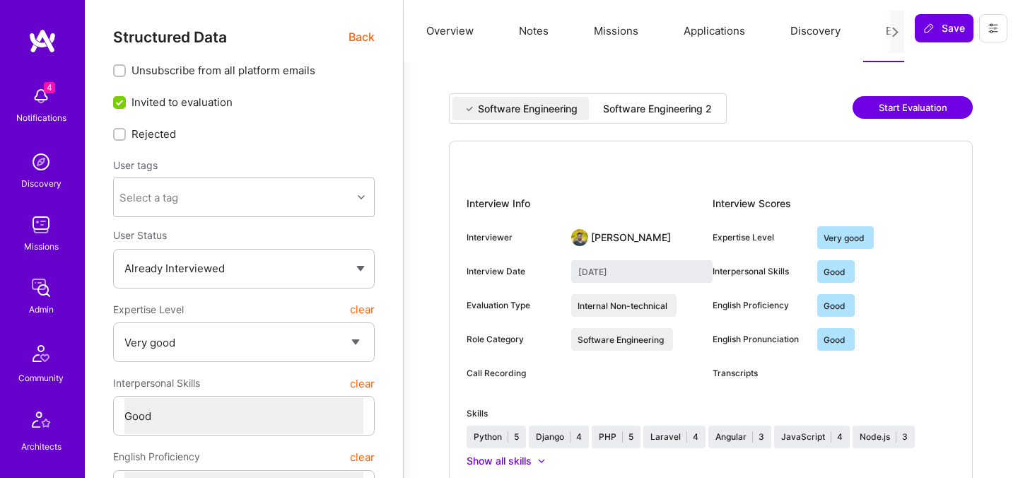
select select "5"
select select "4"
select select "6"
select select "PT"
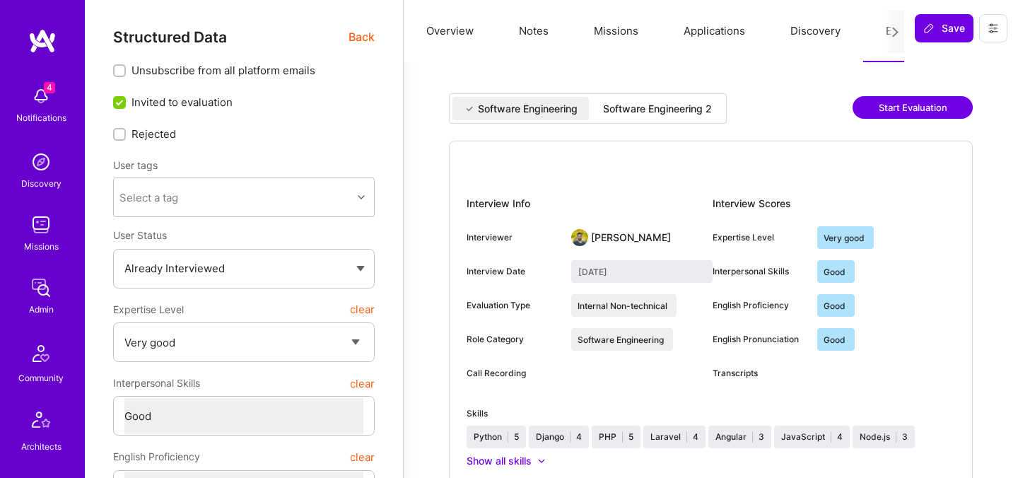
select select "Right Now"
click at [621, 102] on div "Software Engineering 2" at bounding box center [657, 109] width 109 height 14
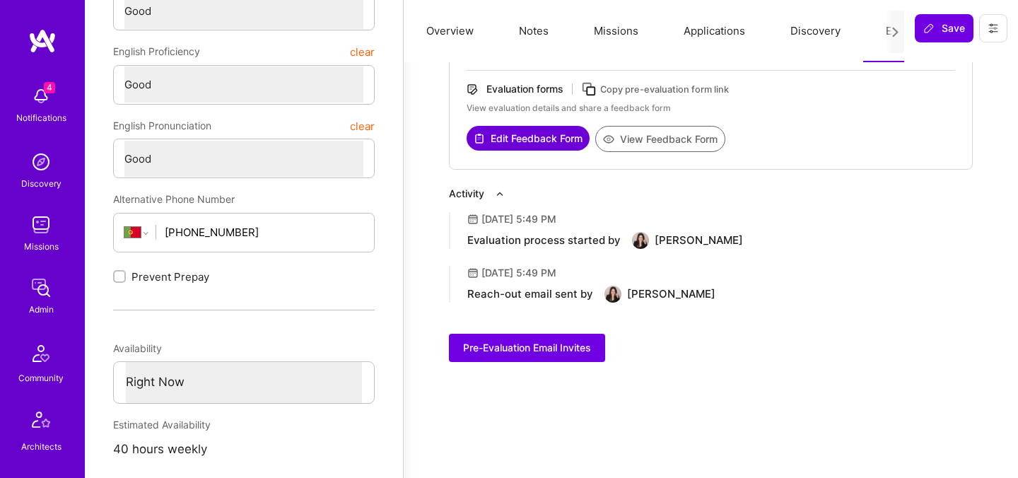
scroll to position [412, 0]
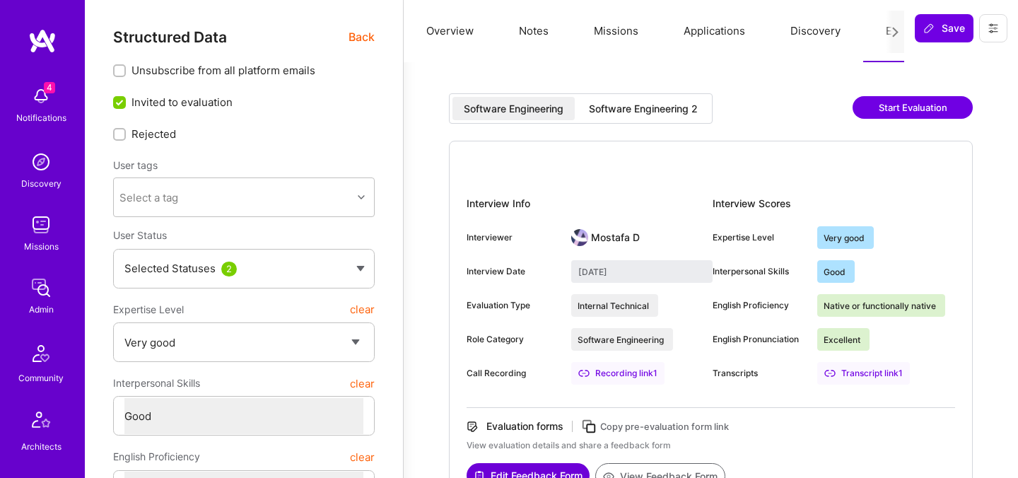
select select "5"
select select "4"
select select "7"
select select "CA"
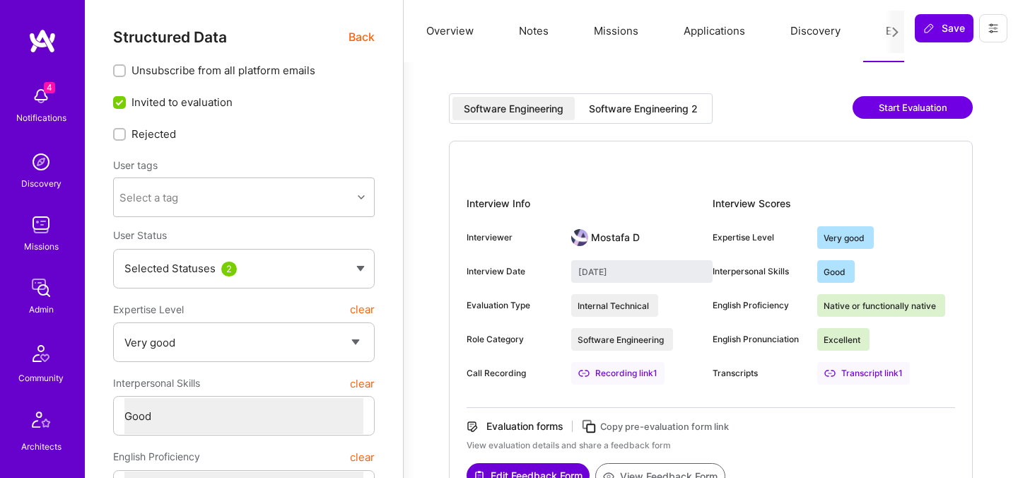
select select "Right Now"
click at [620, 108] on div "Software Engineering 2" at bounding box center [643, 109] width 109 height 14
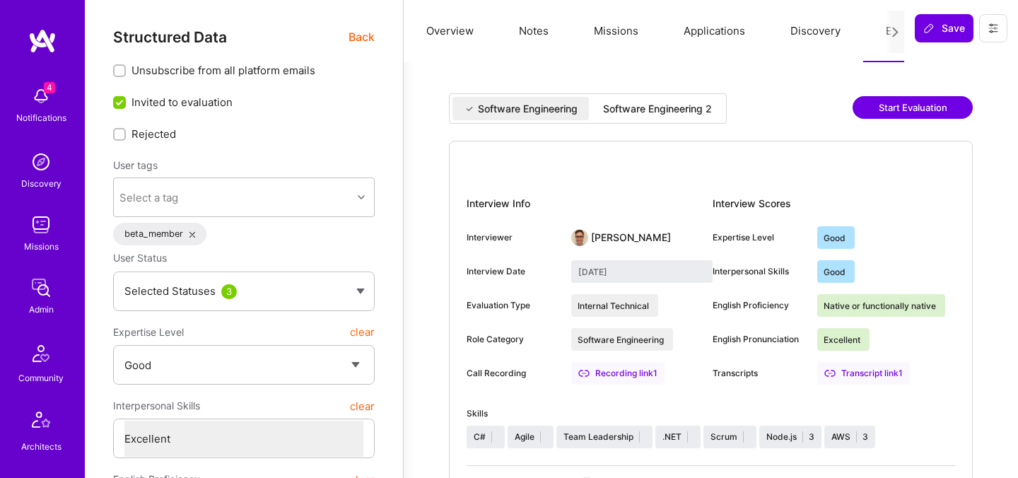
select select "4"
select select "7"
select select "US"
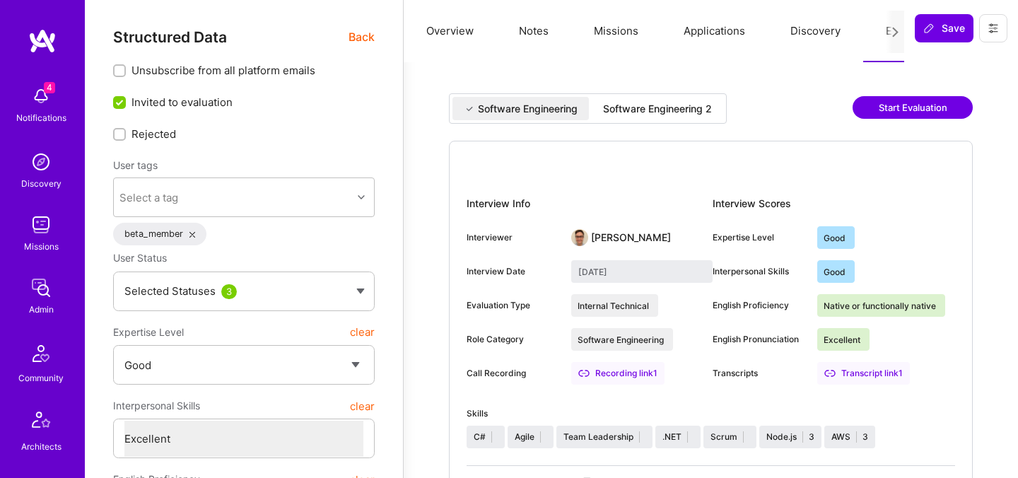
select select "Right Now"
click at [644, 112] on div "Software Engineering 2" at bounding box center [657, 109] width 109 height 14
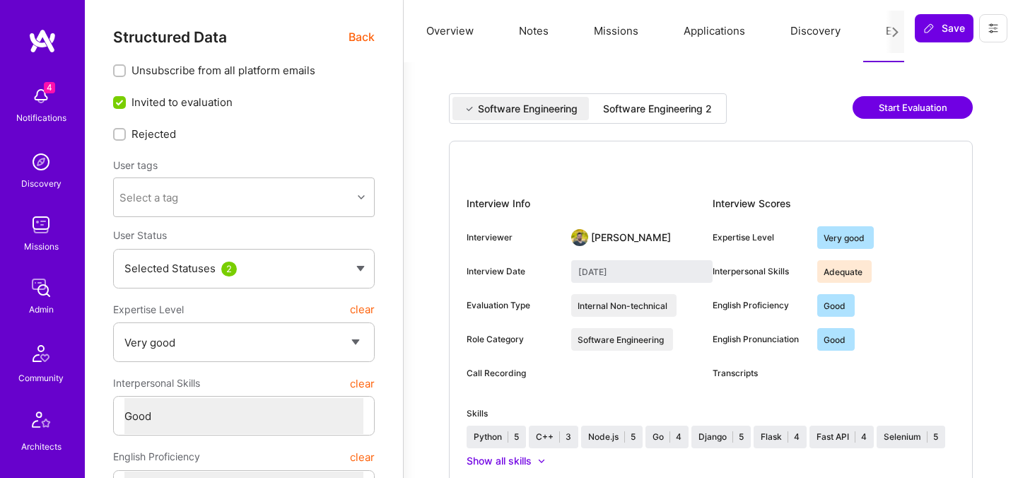
select select "5"
select select "4"
select select "6"
select select "CA"
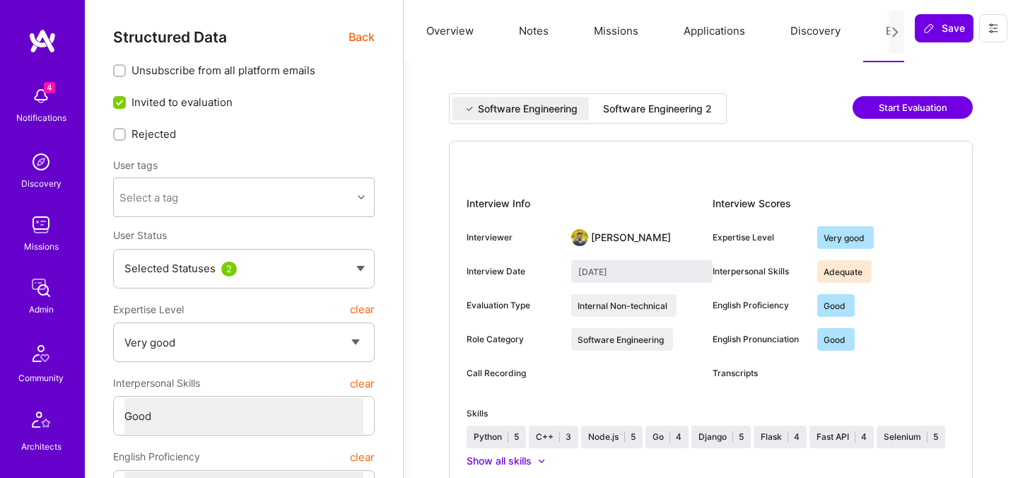
select select "Right Now"
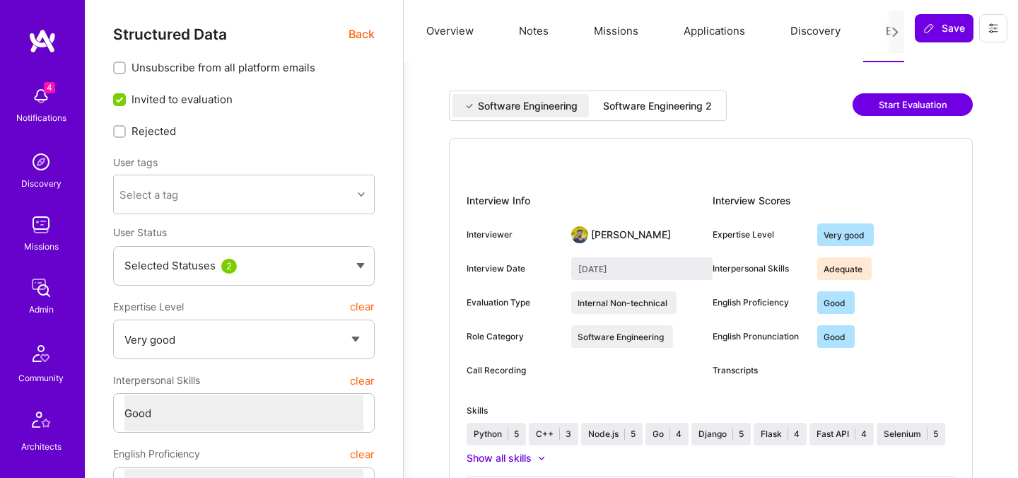
click at [650, 105] on div "Software Engineering 2" at bounding box center [657, 106] width 109 height 14
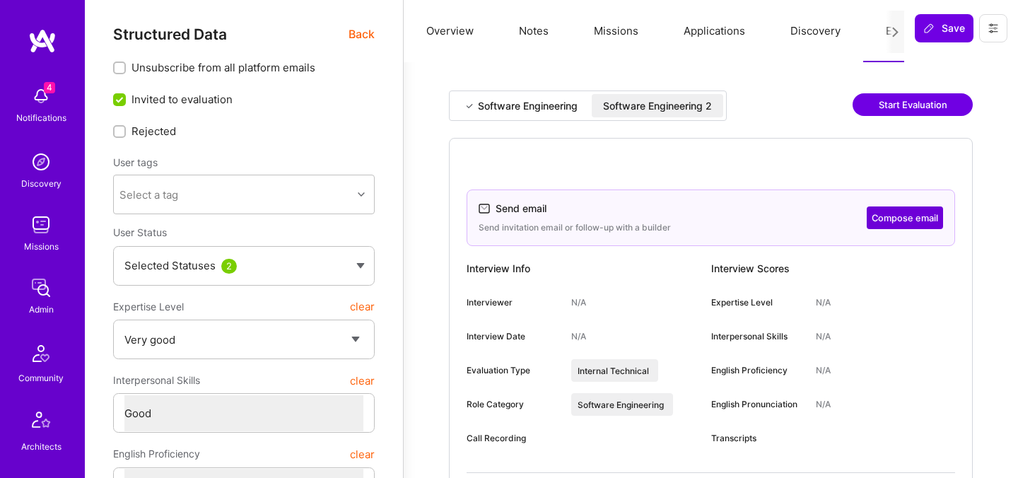
click at [696, 103] on div "Software Engineering 2" at bounding box center [657, 106] width 109 height 14
click at [895, 223] on button "Compose email" at bounding box center [905, 218] width 76 height 23
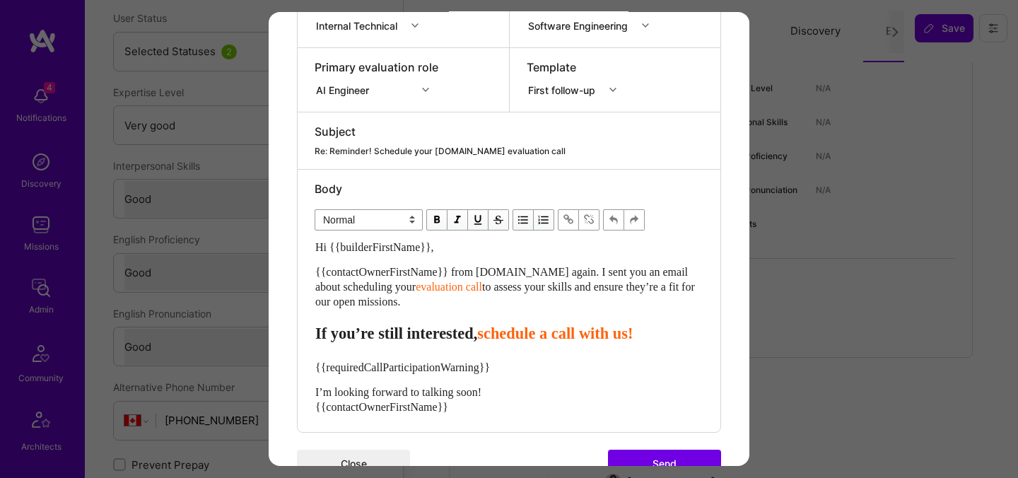
scroll to position [279, 0]
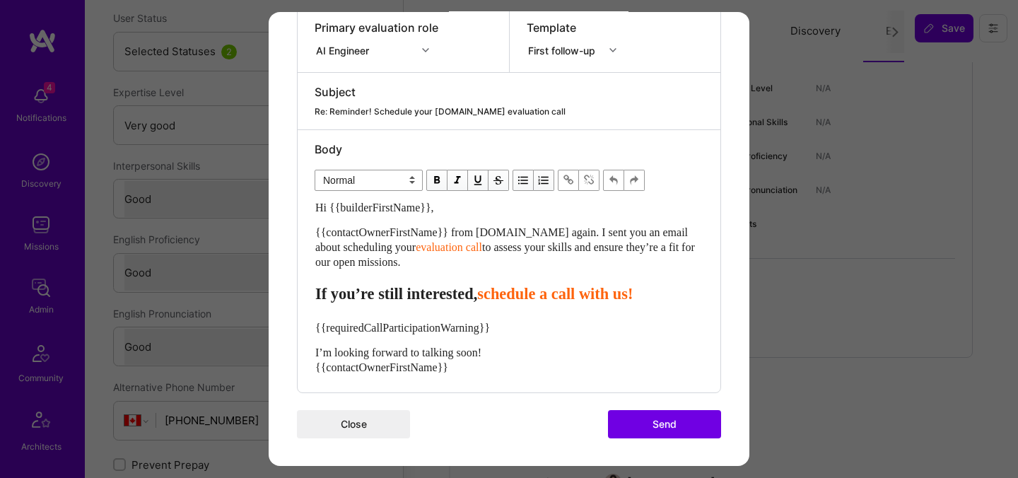
drag, startPoint x: 433, startPoint y: 267, endPoint x: 299, endPoint y: 230, distance: 138.8
click at [299, 230] on div "Body Normal Heading Large Heading Medium Heading Small Normal Hi {{builderFirst…" at bounding box center [509, 261] width 423 height 262
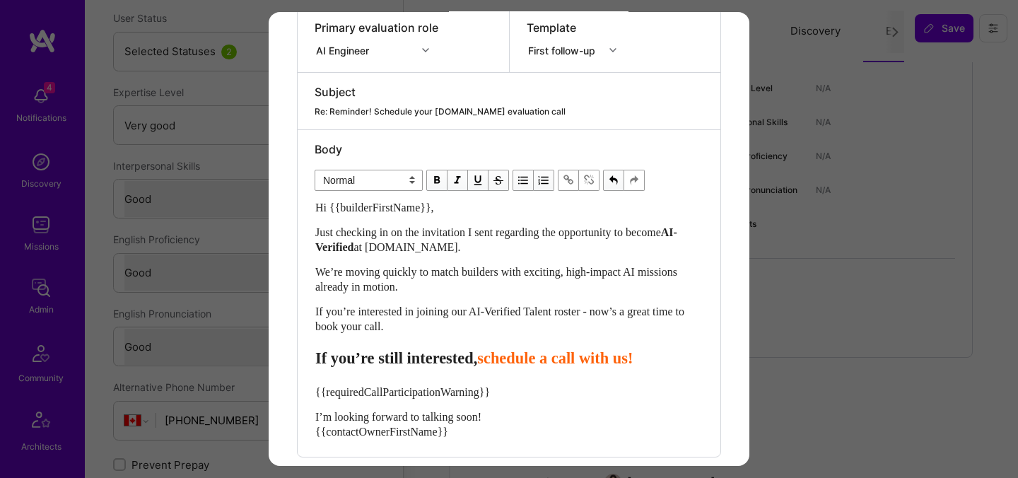
click at [525, 370] on div "Hi {{builderFirstName}}, Just checking in on the invitation I sent regarding th…" at bounding box center [509, 319] width 388 height 239
click at [525, 364] on span "schedule a call with us!" at bounding box center [555, 358] width 156 height 18
select select "header-three"
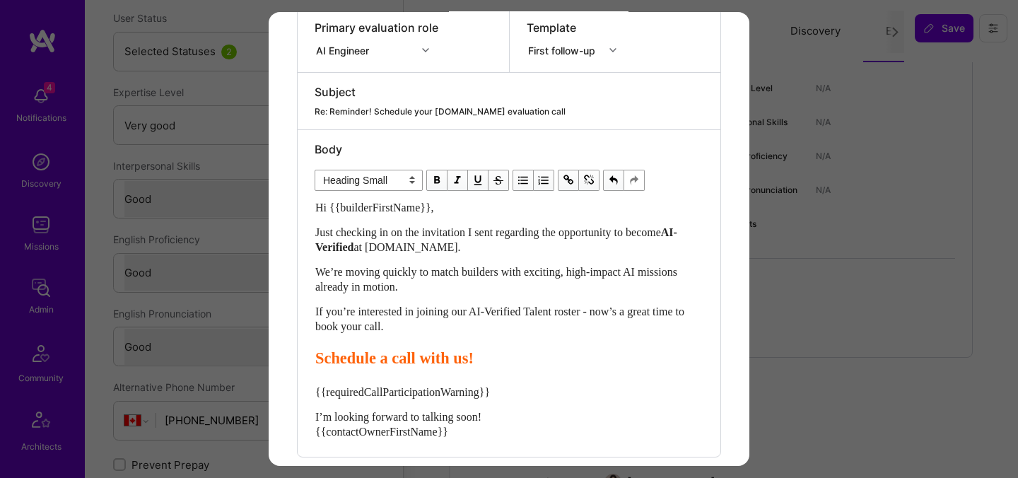
click at [403, 365] on span "Schedule a call with us!" at bounding box center [394, 358] width 158 height 18
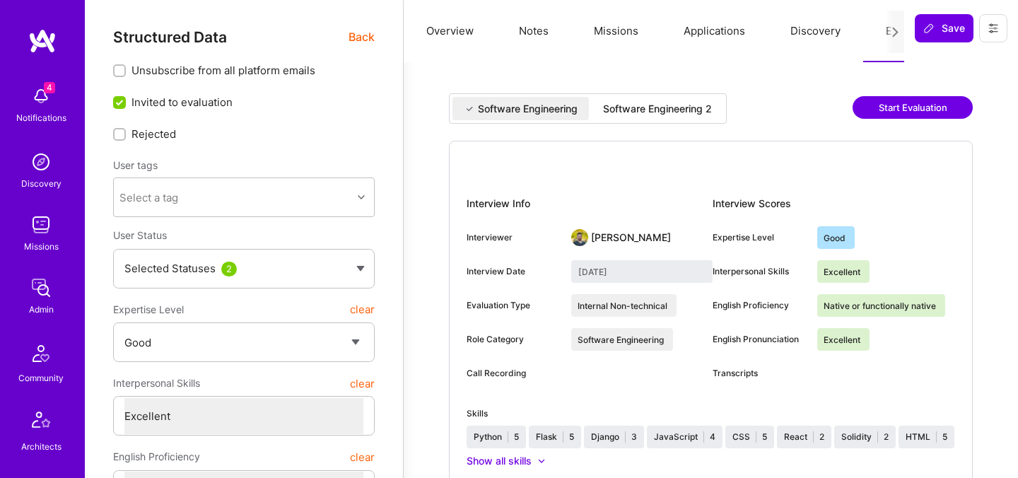
select select "4"
select select "7"
select select "US"
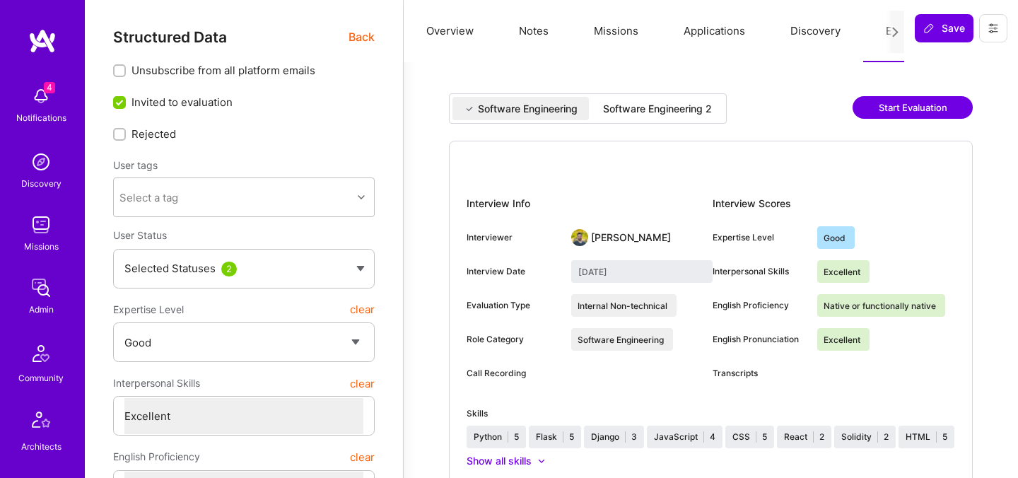
select select "Right Now"
click at [639, 107] on div "Software Engineering 2" at bounding box center [657, 109] width 109 height 14
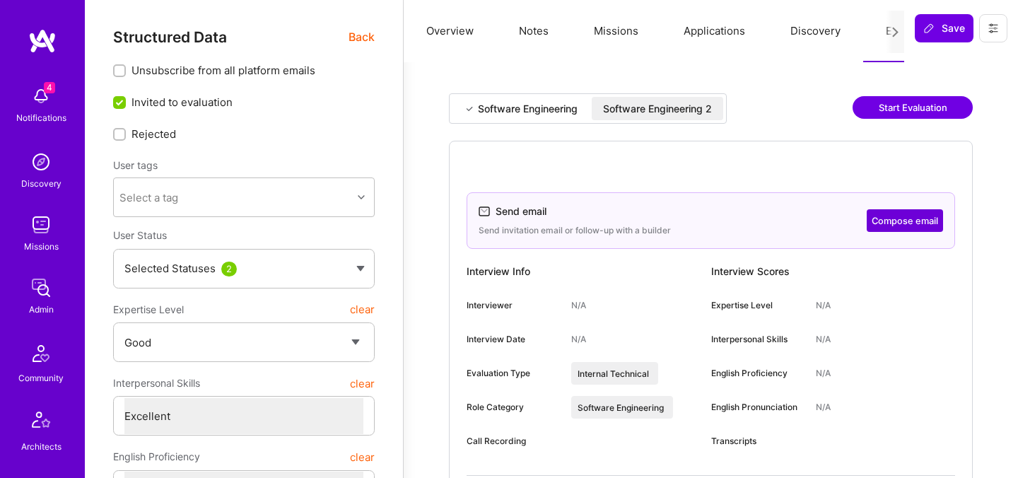
click at [639, 99] on div "Software Engineering 2" at bounding box center [658, 108] width 132 height 23
click at [934, 236] on div "Send email Send invitation email or follow-up with a builder Compose email" at bounding box center [711, 220] width 489 height 57
click at [922, 219] on button "Compose email" at bounding box center [905, 220] width 76 height 23
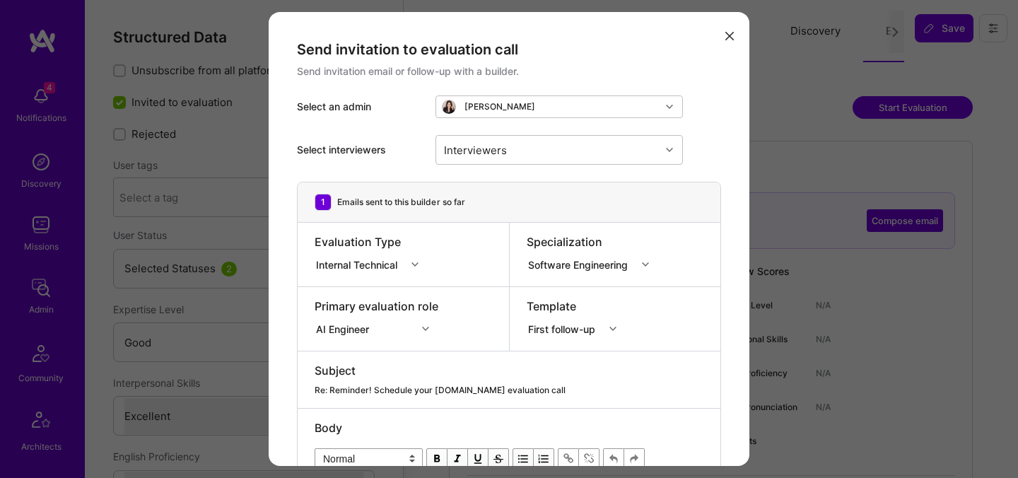
scroll to position [175, 0]
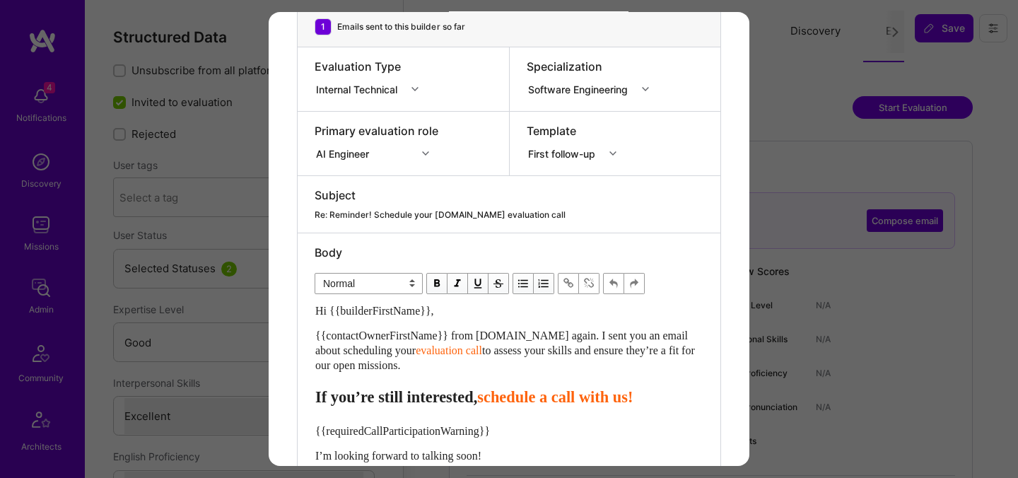
drag, startPoint x: 435, startPoint y: 366, endPoint x: 294, endPoint y: 335, distance: 144.1
click at [294, 335] on div "Send invitation to evaluation call Send invitation email or follow-up with a bu…" at bounding box center [509, 203] width 481 height 733
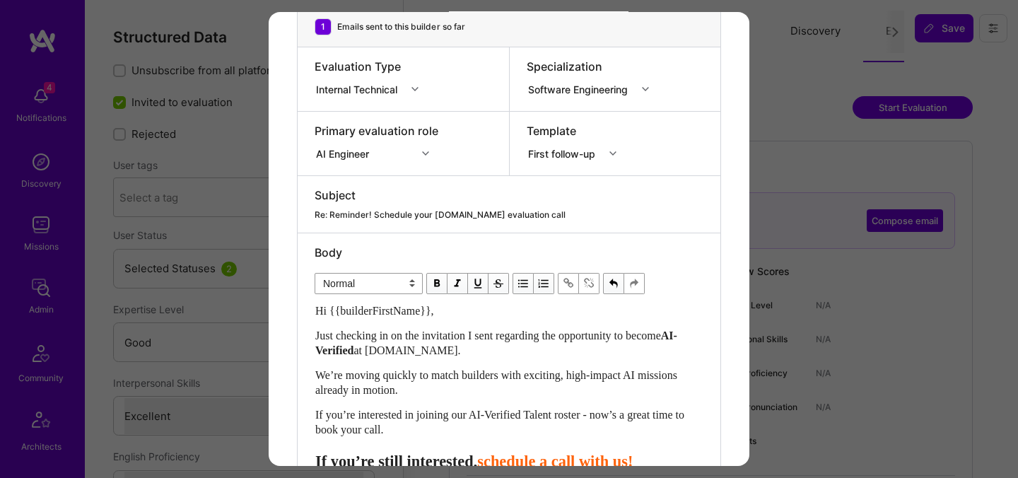
scroll to position [247, 0]
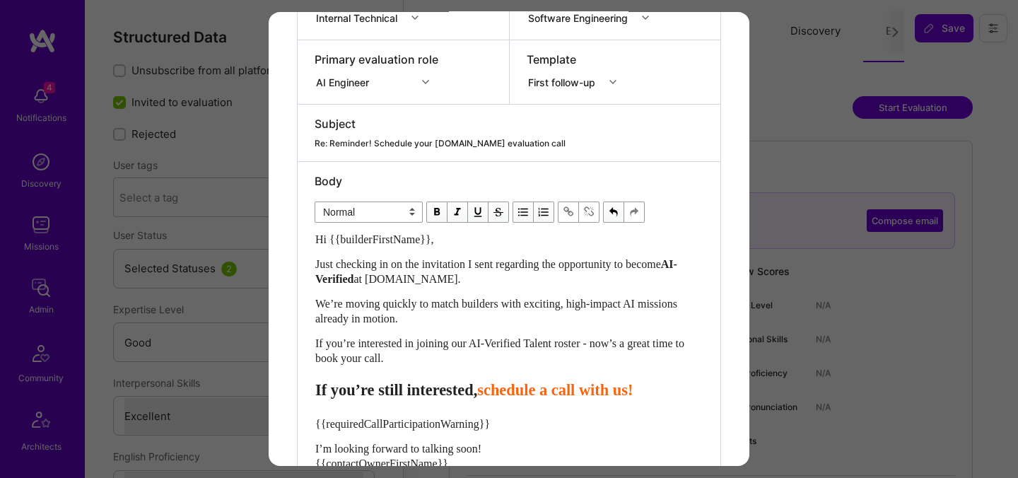
click at [528, 388] on span "schedule a call with us!" at bounding box center [555, 390] width 156 height 18
select select "header-three"
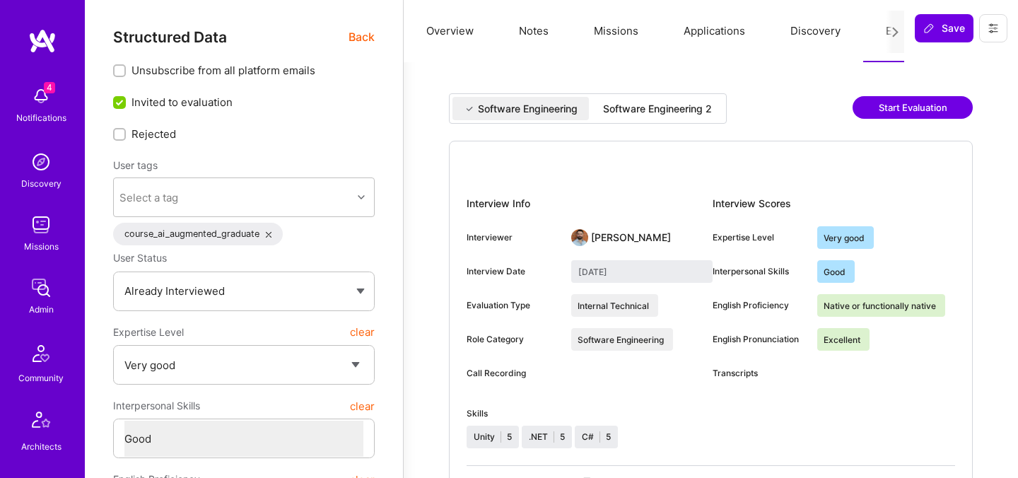
select select "5"
select select "4"
select select "7"
select select "RU"
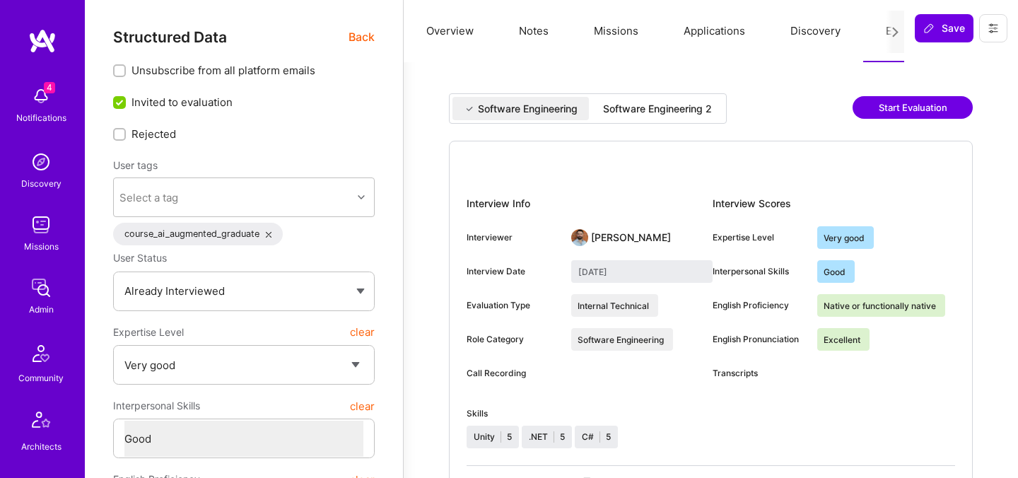
select select "Right Now"
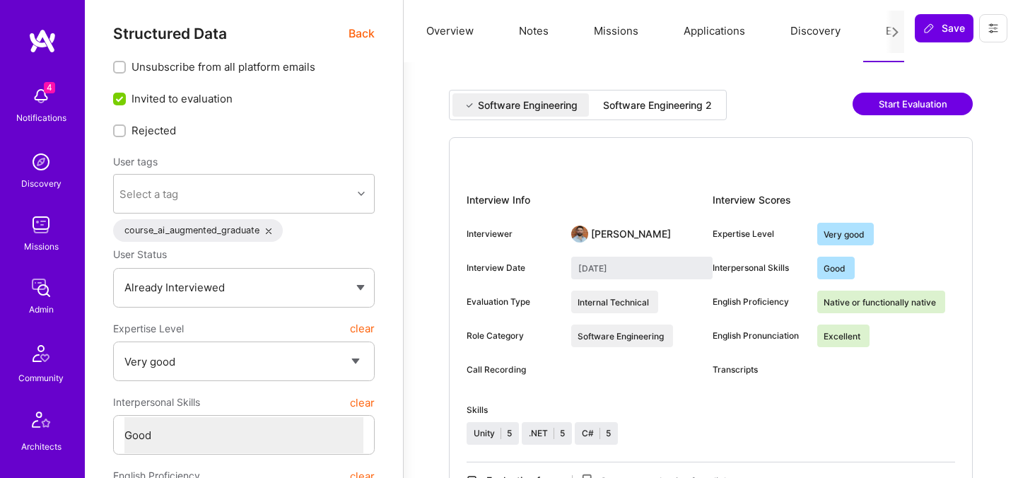
click at [635, 111] on div "Software Engineering 2" at bounding box center [657, 105] width 109 height 14
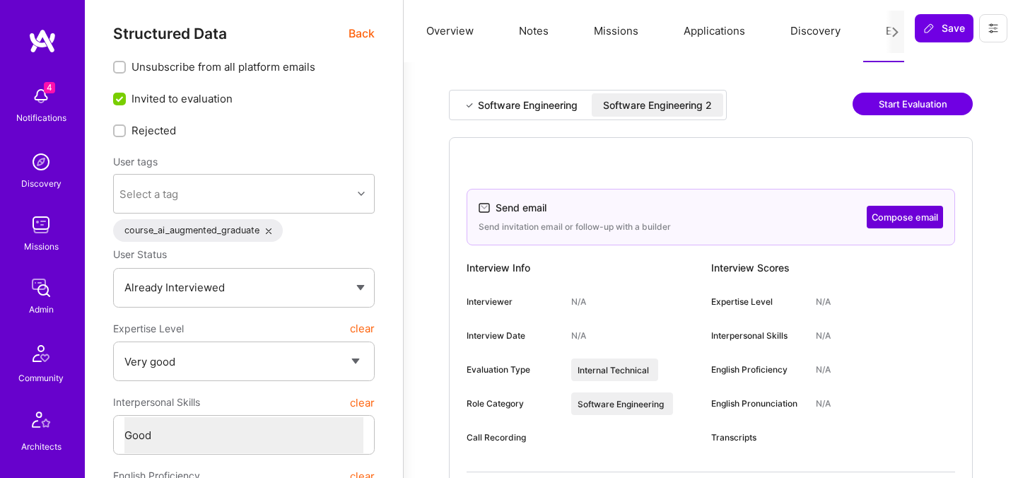
click at [622, 105] on div "Software Engineering 2" at bounding box center [657, 105] width 109 height 14
click at [889, 217] on button "Compose email" at bounding box center [905, 217] width 76 height 23
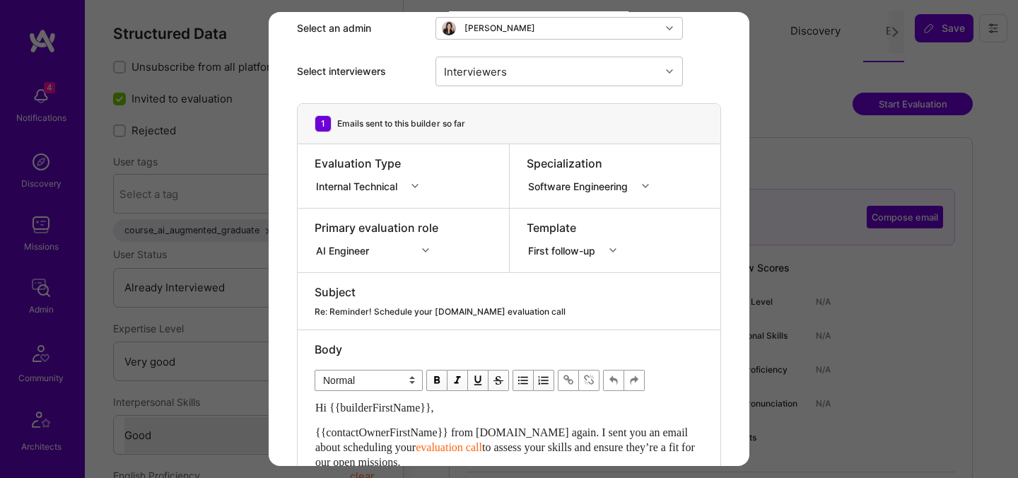
scroll to position [213, 0]
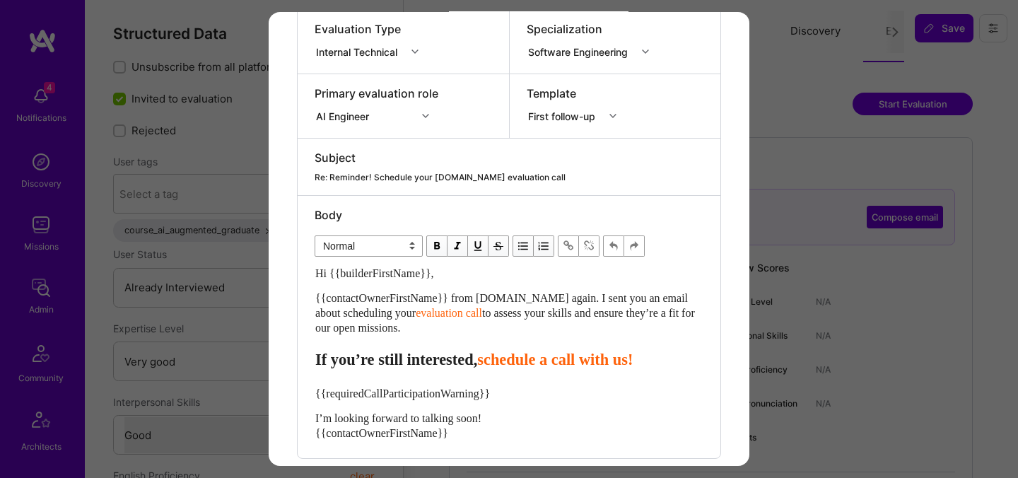
drag, startPoint x: 436, startPoint y: 330, endPoint x: 308, endPoint y: 296, distance: 132.4
click at [308, 296] on div "Body Normal Heading Large Heading Medium Heading Small Normal Hi {{builderFirst…" at bounding box center [509, 327] width 423 height 262
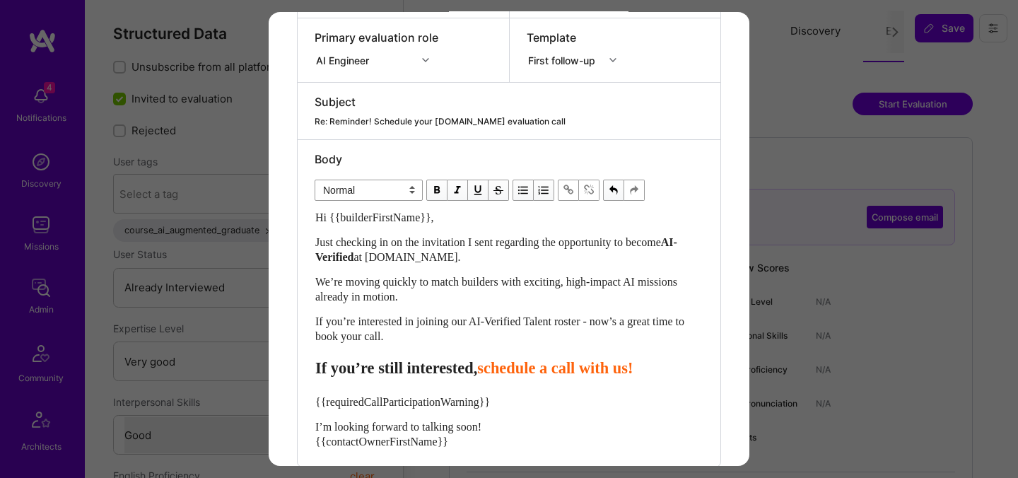
scroll to position [315, 0]
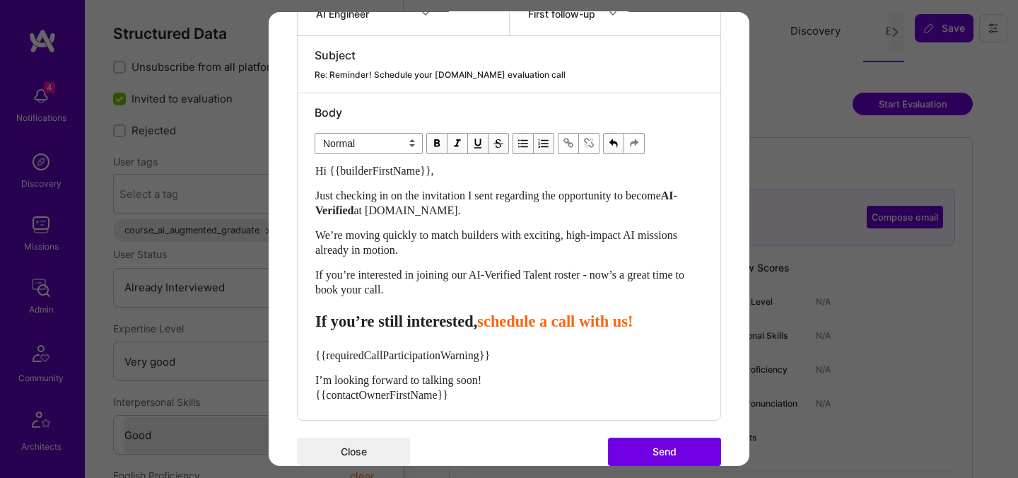
click at [523, 325] on span "schedule a call with us!" at bounding box center [555, 322] width 156 height 18
select select "header-three"
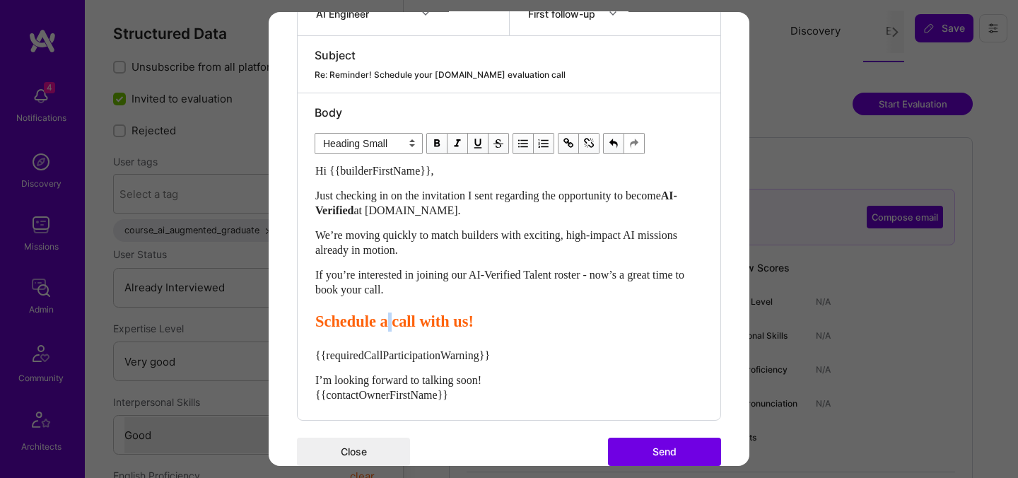
click at [405, 324] on span "Schedule a call with us!" at bounding box center [394, 322] width 158 height 18
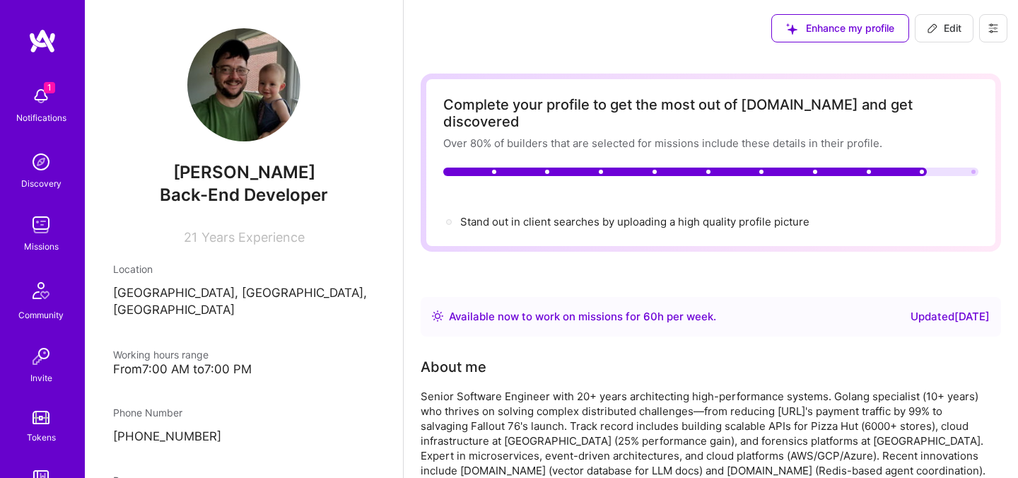
scroll to position [226, 0]
